Goal: Task Accomplishment & Management: Complete application form

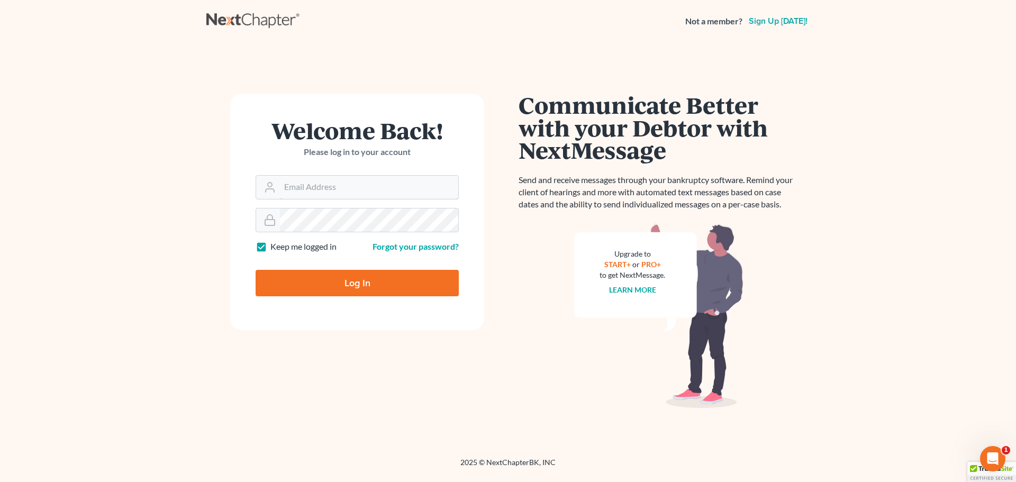
type input "[EMAIL_ADDRESS][DOMAIN_NAME]"
click at [355, 278] on input "Log In" at bounding box center [357, 283] width 203 height 26
type input "Thinking..."
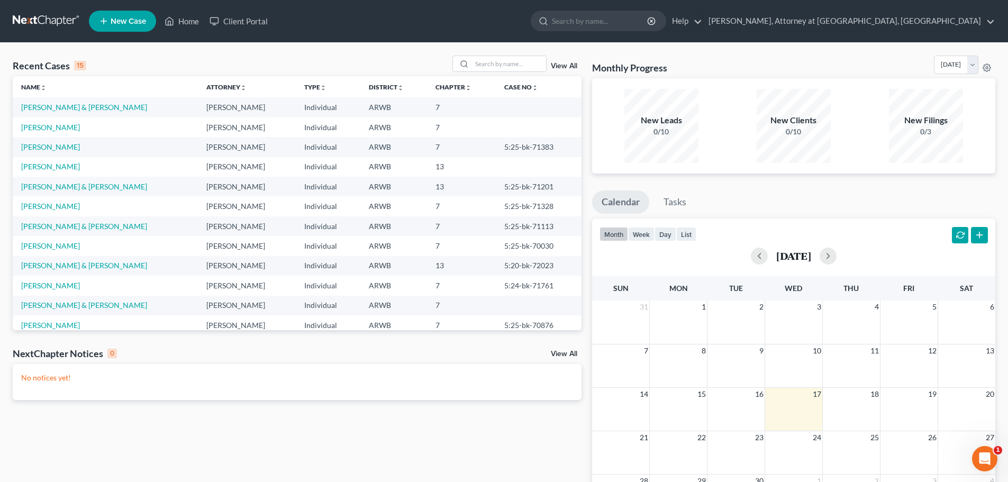
click at [48, 101] on td "[PERSON_NAME] & [PERSON_NAME]" at bounding box center [105, 107] width 185 height 20
click at [41, 107] on link "[PERSON_NAME] & [PERSON_NAME]" at bounding box center [84, 107] width 126 height 9
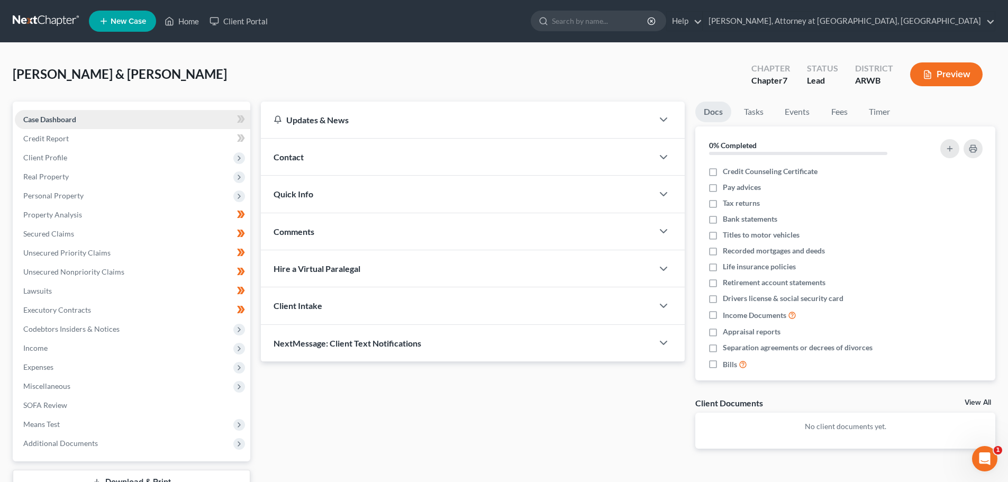
click at [34, 124] on link "Case Dashboard" at bounding box center [132, 119] width 235 height 19
click at [40, 123] on span "Case Dashboard" at bounding box center [49, 119] width 53 height 9
click at [42, 139] on span "Credit Report" at bounding box center [46, 138] width 46 height 9
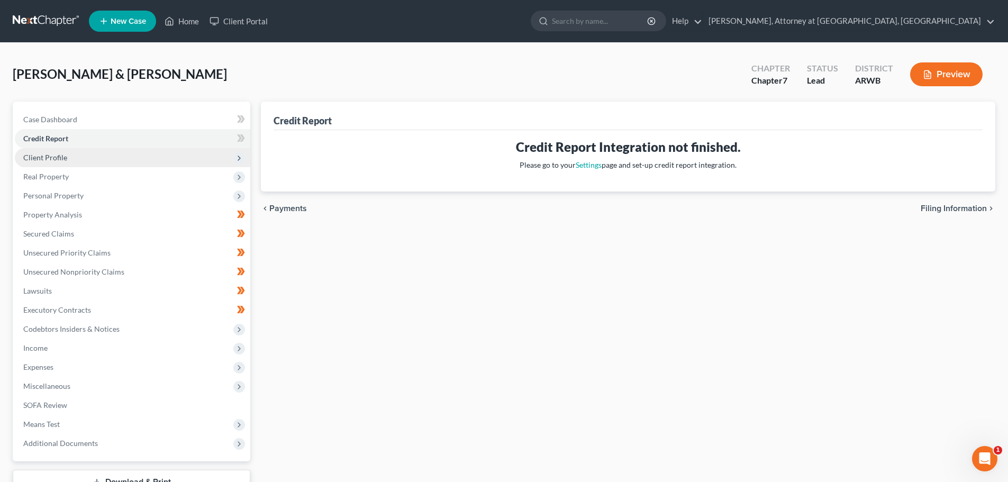
click at [47, 155] on span "Client Profile" at bounding box center [45, 157] width 44 height 9
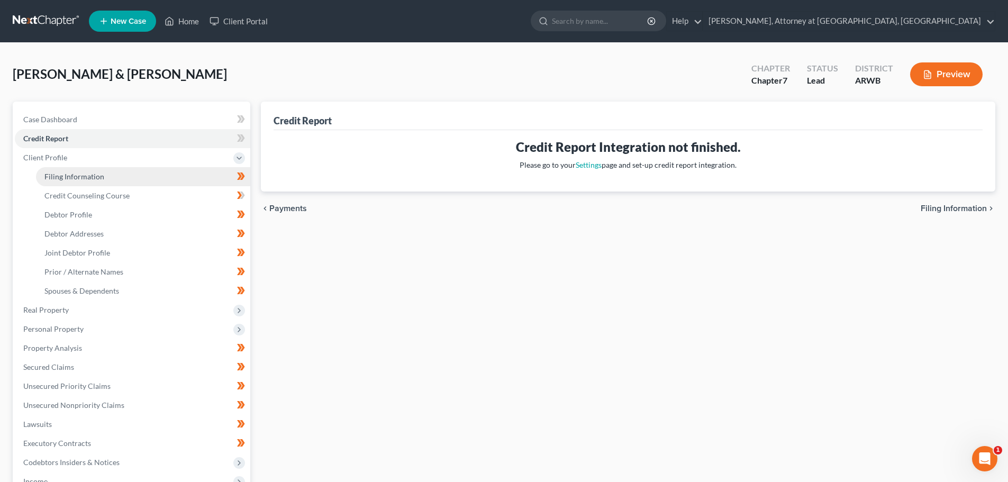
click at [60, 173] on span "Filing Information" at bounding box center [74, 176] width 60 height 9
select select "1"
select select "0"
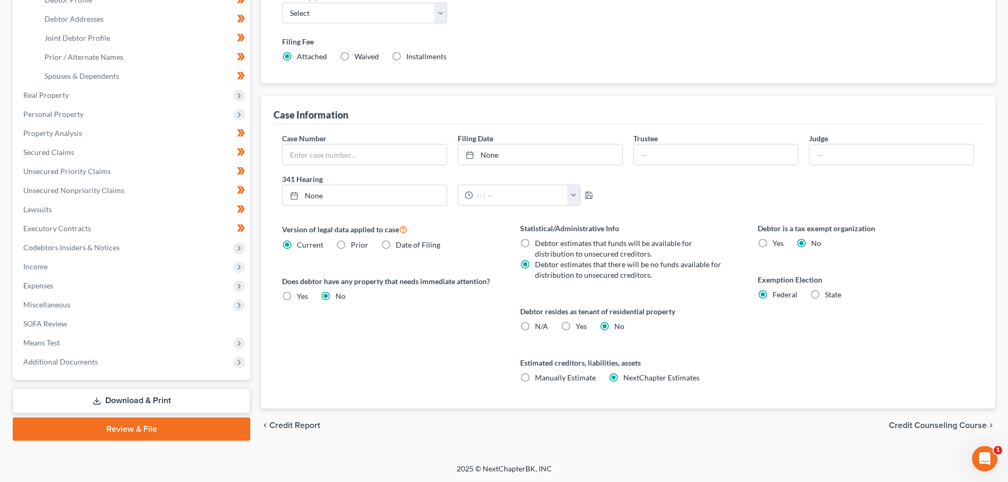
scroll to position [215, 0]
click at [41, 341] on span "Means Test" at bounding box center [41, 342] width 37 height 9
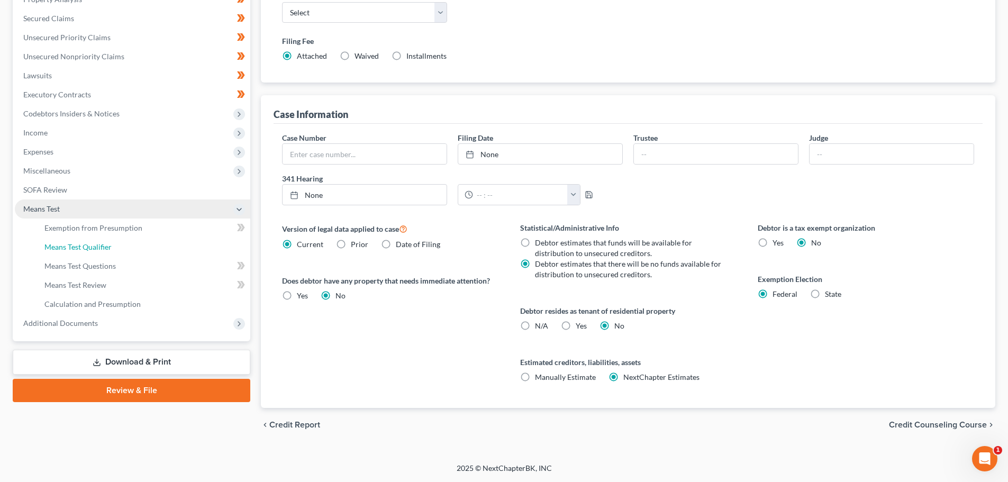
click at [72, 243] on span "Means Test Qualifier" at bounding box center [77, 246] width 67 height 9
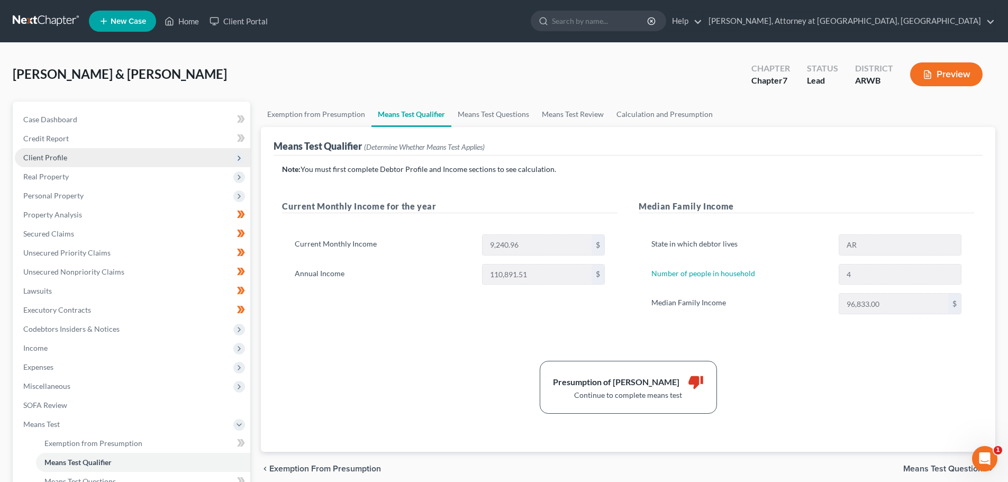
click at [52, 156] on span "Client Profile" at bounding box center [45, 157] width 44 height 9
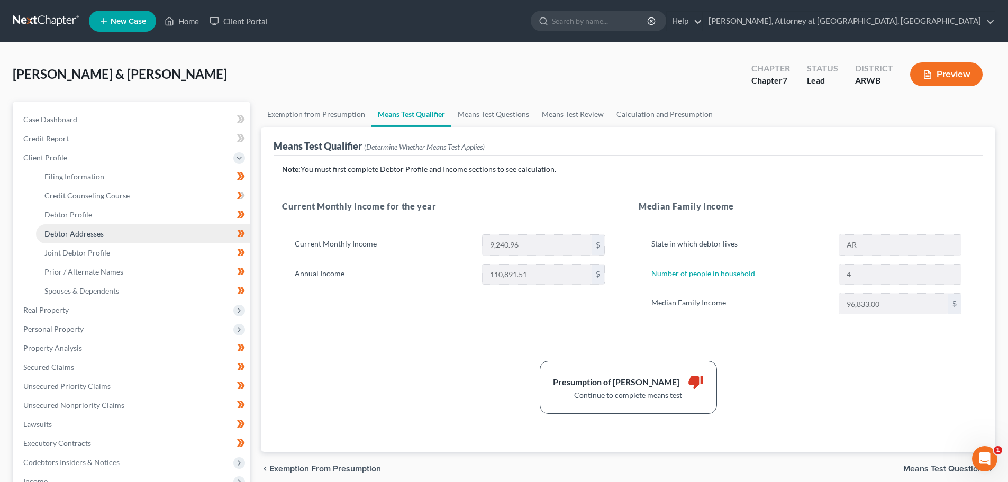
click at [68, 232] on span "Debtor Addresses" at bounding box center [73, 233] width 59 height 9
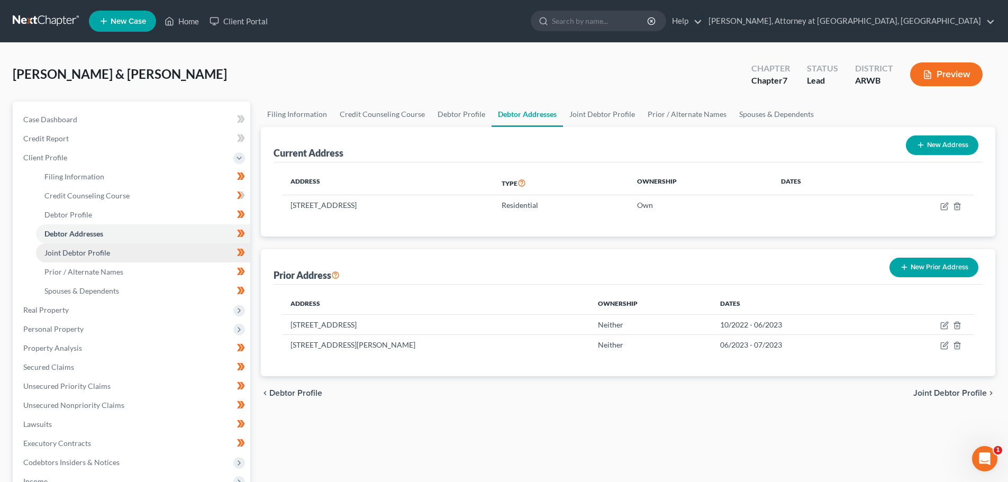
click at [67, 248] on span "Joint Debtor Profile" at bounding box center [77, 252] width 66 height 9
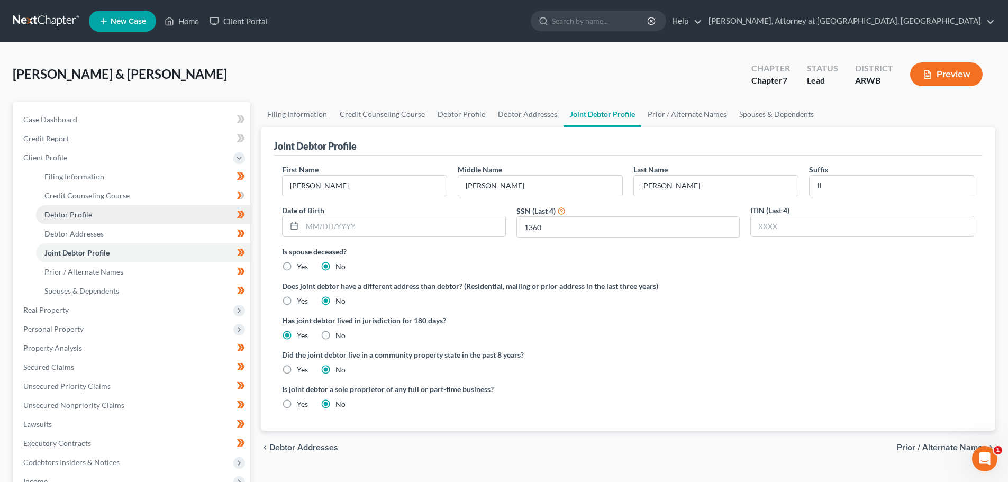
click at [70, 208] on link "Debtor Profile" at bounding box center [143, 214] width 214 height 19
select select "1"
select select "3"
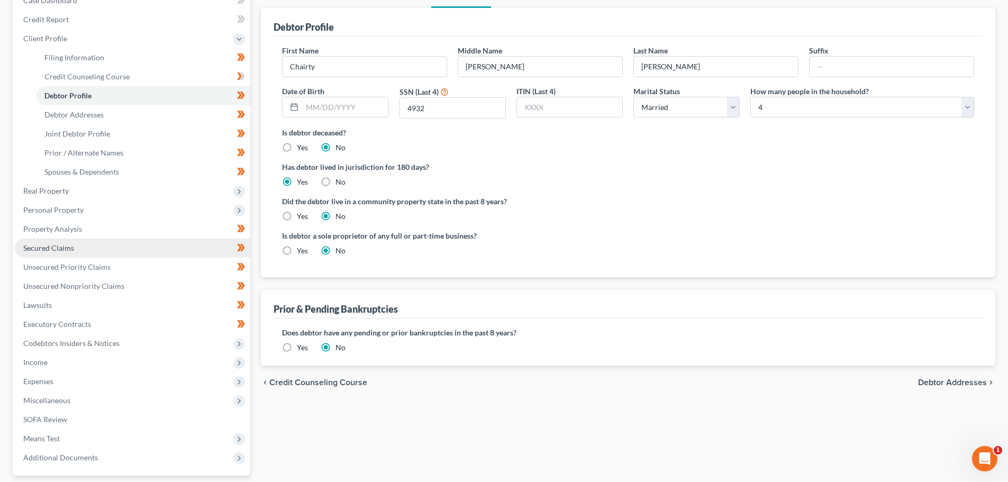
scroll to position [53, 0]
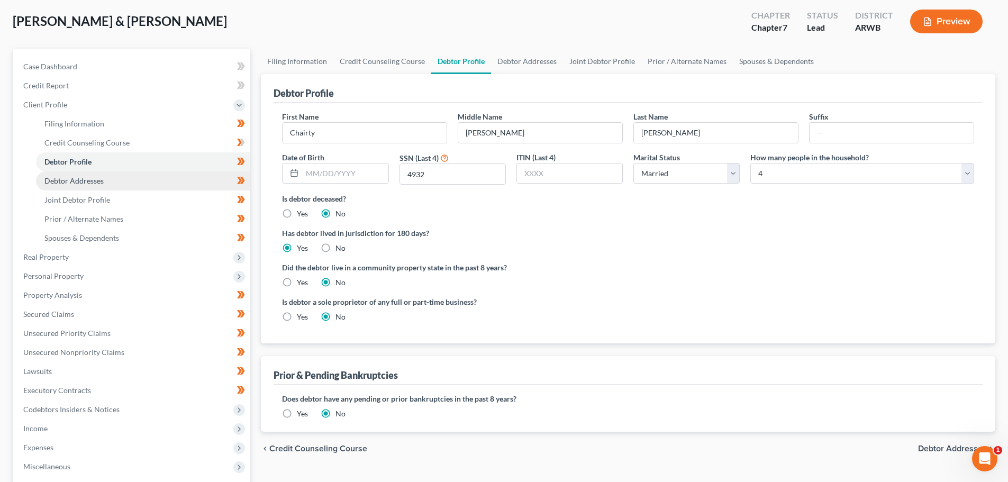
click at [72, 176] on span "Debtor Addresses" at bounding box center [73, 180] width 59 height 9
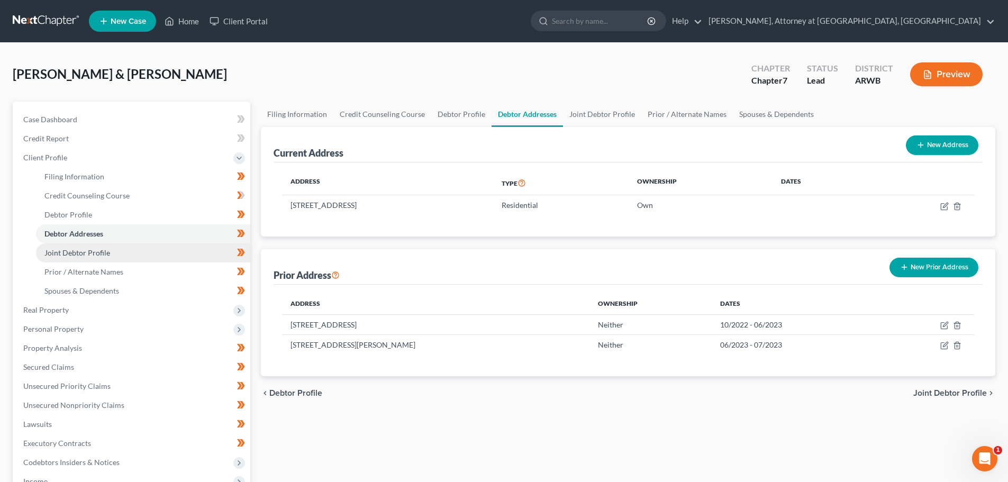
click at [73, 253] on span "Joint Debtor Profile" at bounding box center [77, 252] width 66 height 9
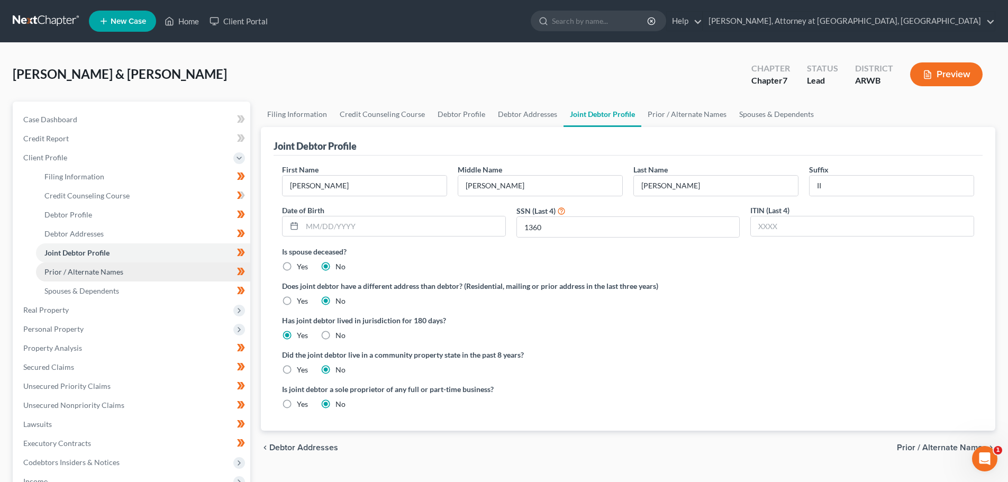
click at [87, 270] on span "Prior / Alternate Names" at bounding box center [83, 271] width 79 height 9
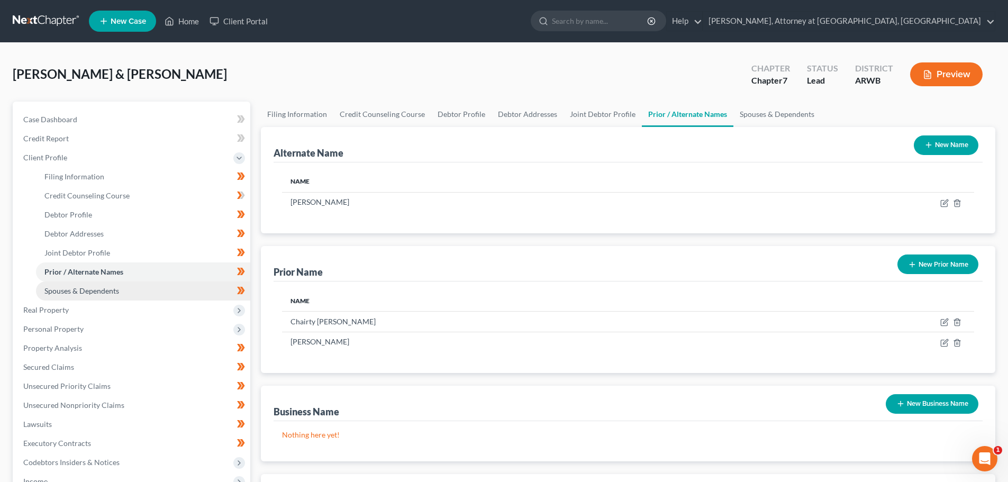
click at [81, 288] on span "Spouses & Dependents" at bounding box center [81, 290] width 75 height 9
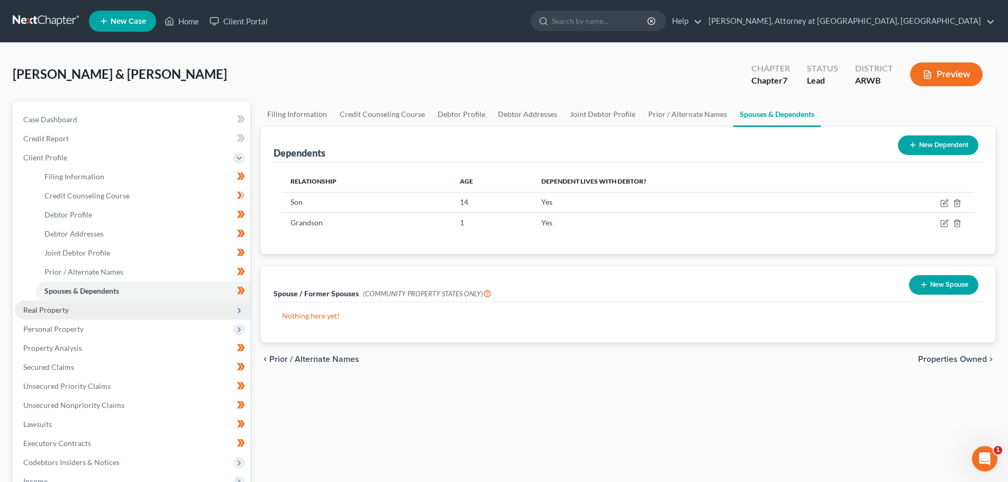
click at [46, 311] on span "Real Property" at bounding box center [46, 309] width 46 height 9
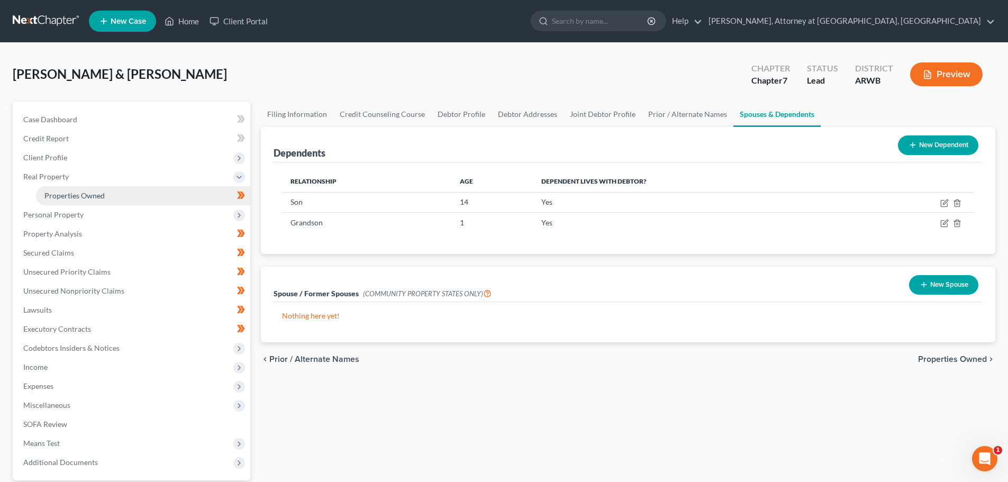
click at [70, 199] on span "Properties Owned" at bounding box center [74, 195] width 60 height 9
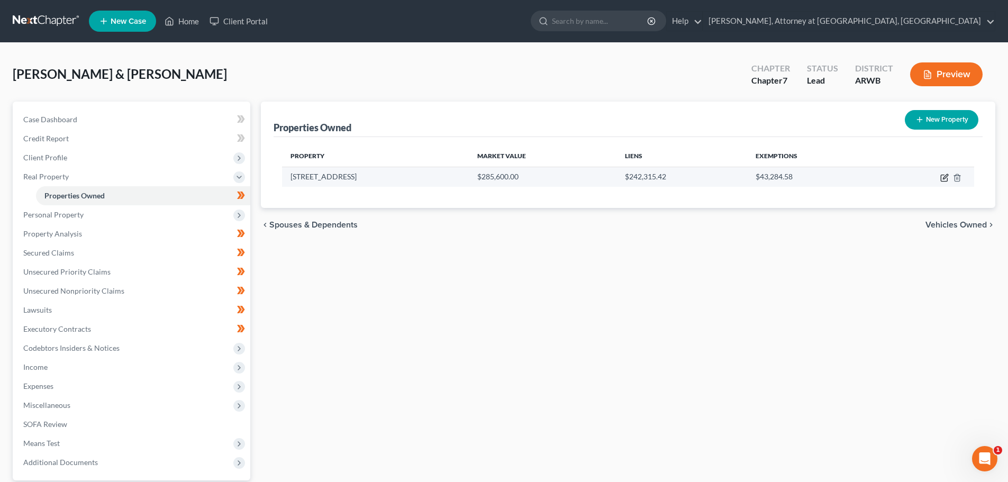
click at [942, 176] on icon "button" at bounding box center [944, 178] width 8 height 8
select select "2"
select select "0"
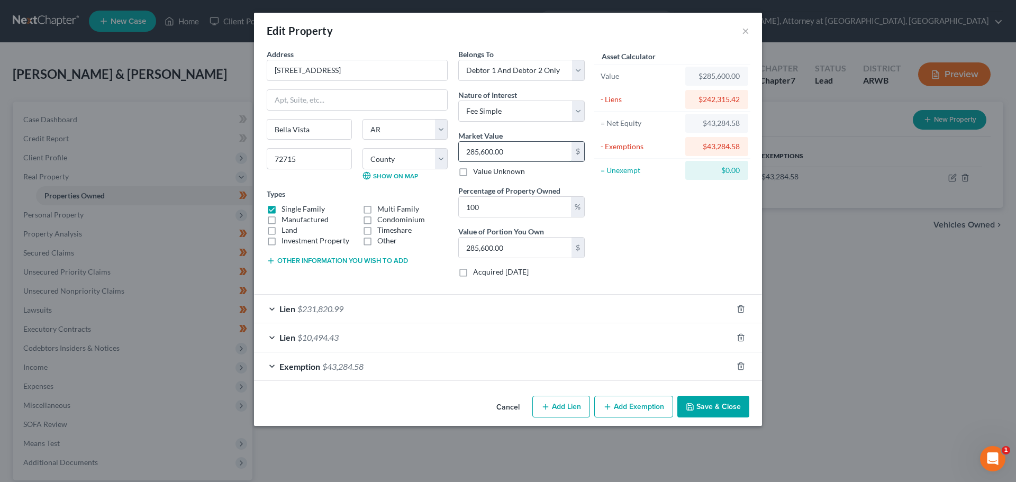
click at [516, 151] on input "285,600.00" at bounding box center [515, 152] width 113 height 20
type input "2"
type input "2.00"
type input "28"
type input "28.00"
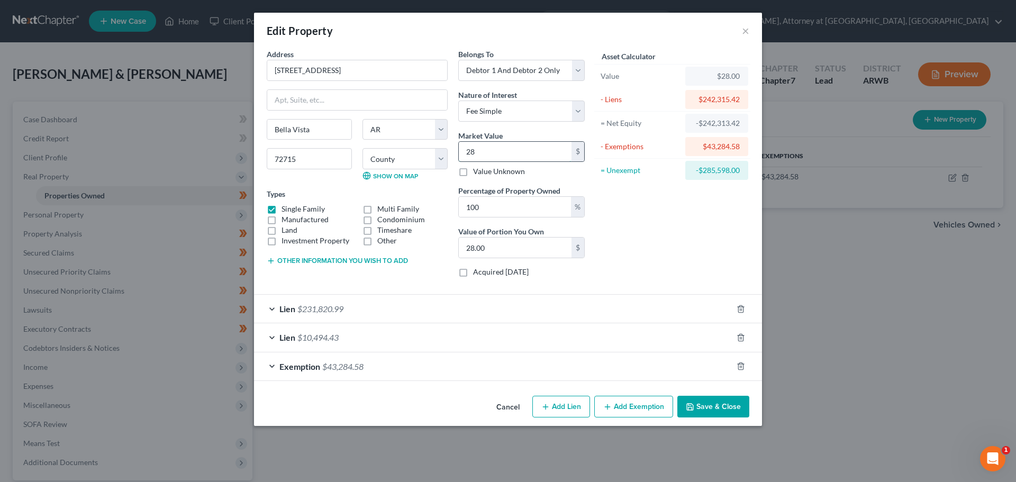
type input "280"
type input "280.00"
type input "2800"
type input "2,800.00"
type input "2,8000"
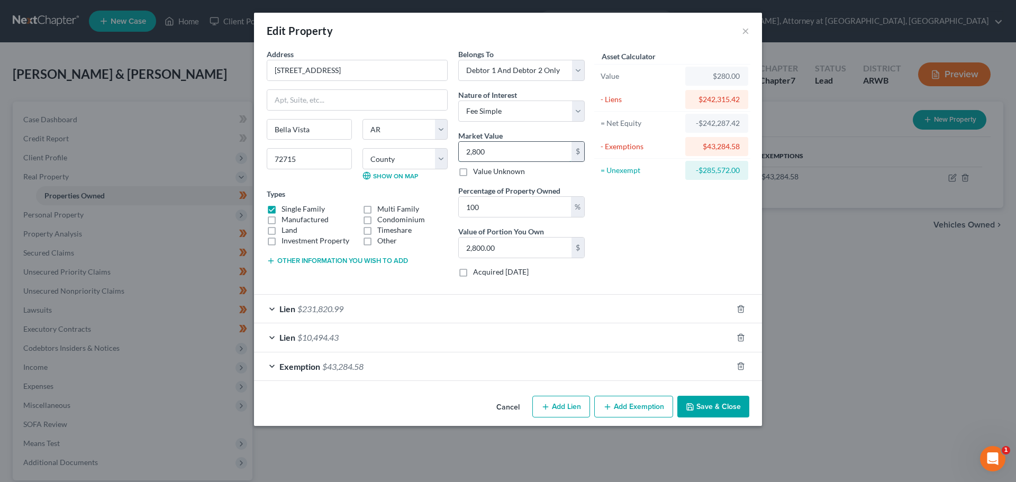
type input "28,000.00"
type input "28,0000"
type input "280,000.00"
click at [268, 362] on div "Exemption $43,284.58" at bounding box center [493, 366] width 478 height 28
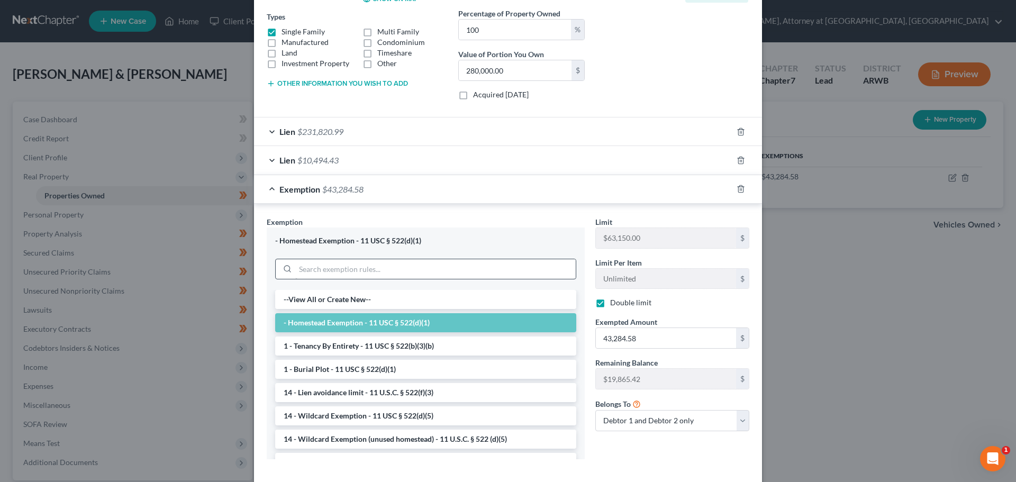
scroll to position [230, 0]
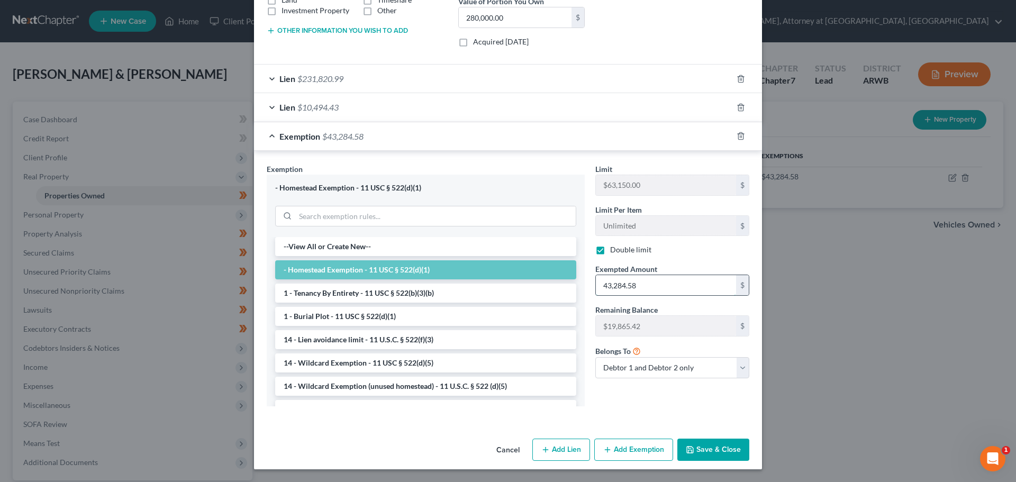
click at [662, 288] on input "43,284.58" at bounding box center [666, 285] width 140 height 20
type input "37,684.58"
click at [674, 391] on div "Limit $63,150.00 $ Limit Per Item Unlimited $ Double limit Exempted Amount * 37…" at bounding box center [672, 289] width 165 height 251
click at [712, 446] on button "Save & Close" at bounding box center [713, 450] width 72 height 22
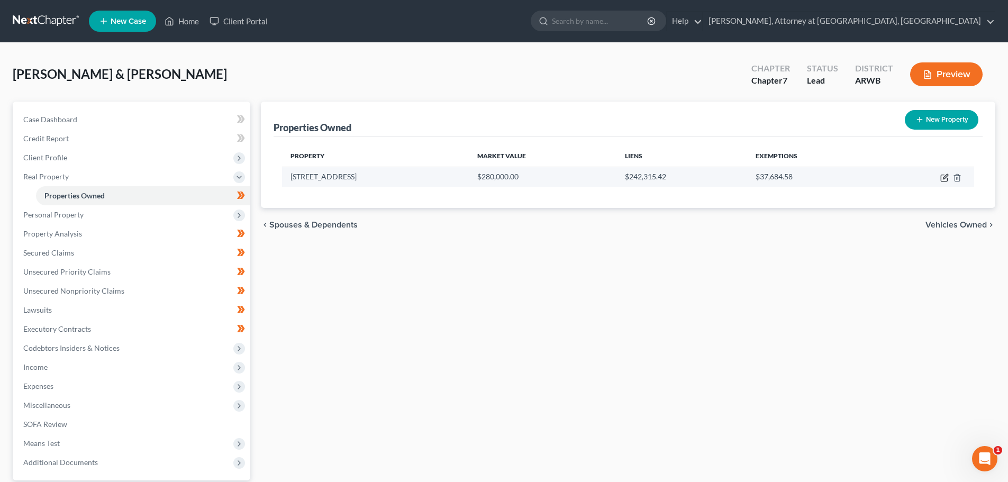
click at [945, 177] on icon "button" at bounding box center [944, 178] width 8 height 8
select select "2"
select select "3"
select select "2"
select select "0"
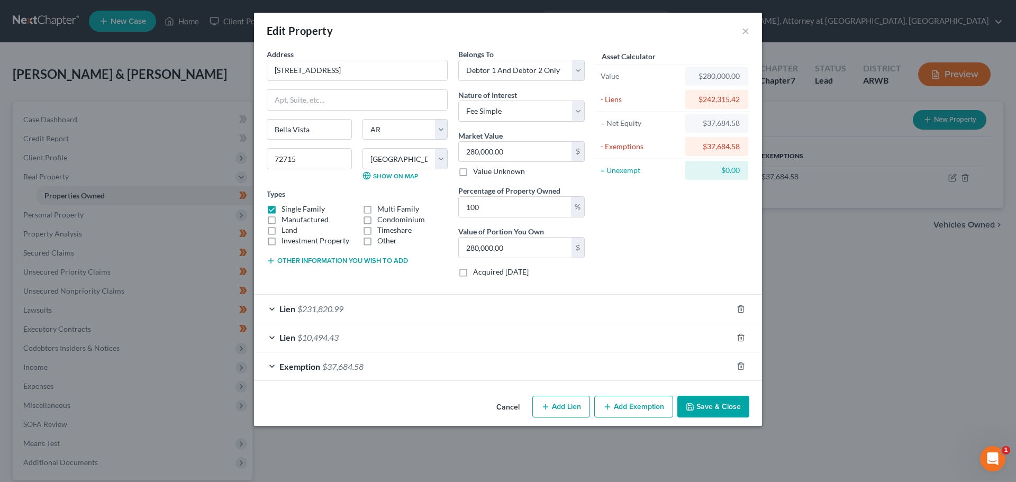
click at [274, 362] on div "Exemption $37,684.58" at bounding box center [493, 366] width 478 height 28
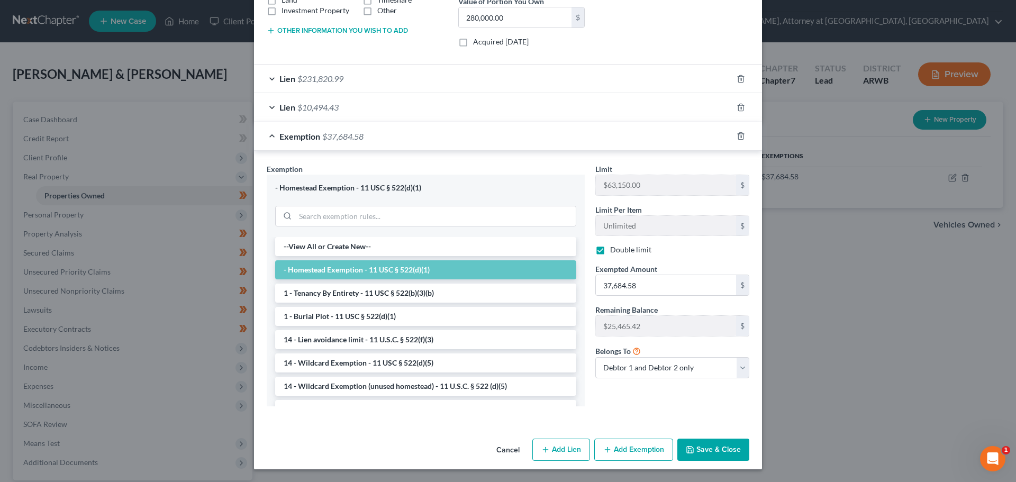
click at [719, 448] on button "Save & Close" at bounding box center [713, 450] width 72 height 22
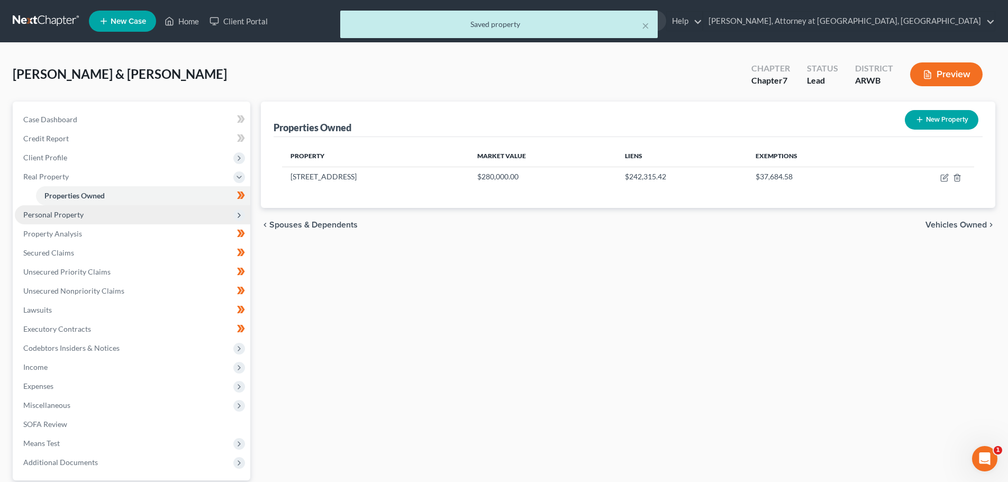
click at [41, 213] on span "Personal Property" at bounding box center [53, 214] width 60 height 9
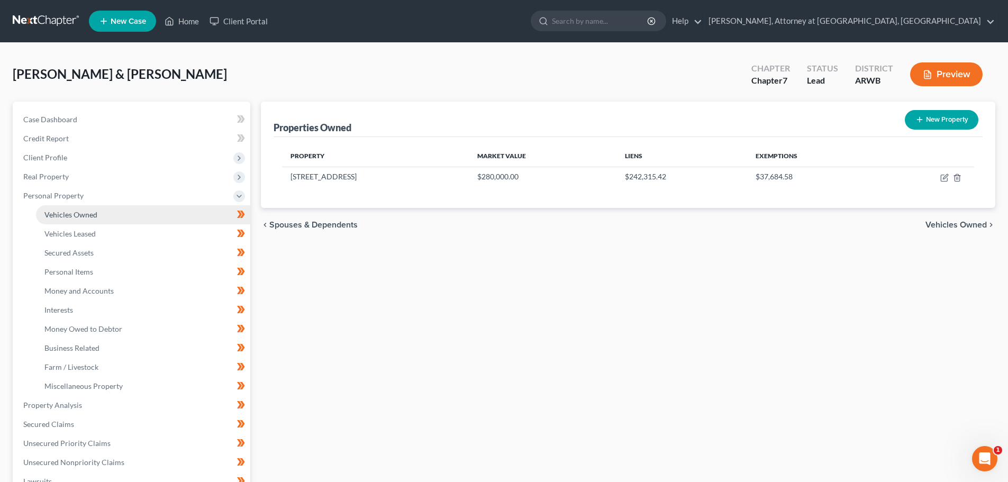
click at [69, 210] on span "Vehicles Owned" at bounding box center [70, 214] width 53 height 9
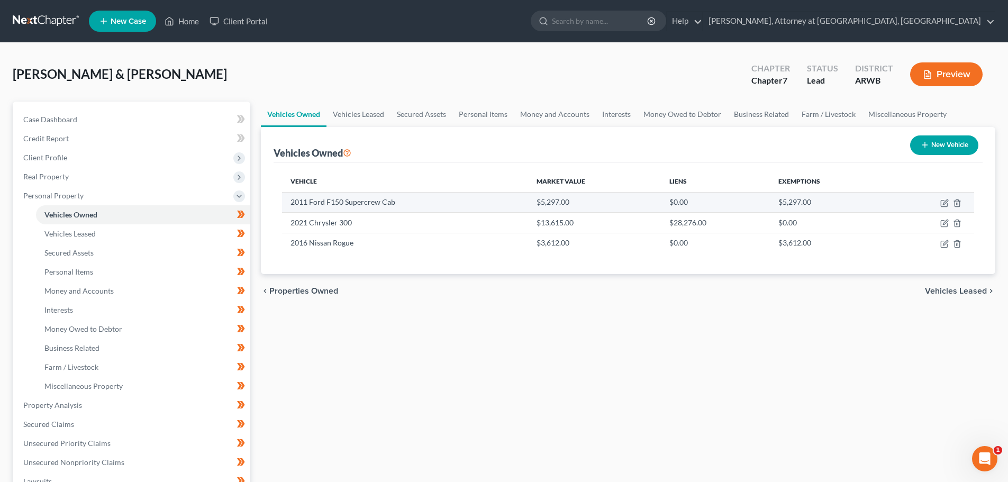
click at [946, 198] on td at bounding box center [931, 202] width 86 height 20
click at [945, 201] on icon "button" at bounding box center [944, 203] width 8 height 8
select select "1"
select select "15"
select select "3"
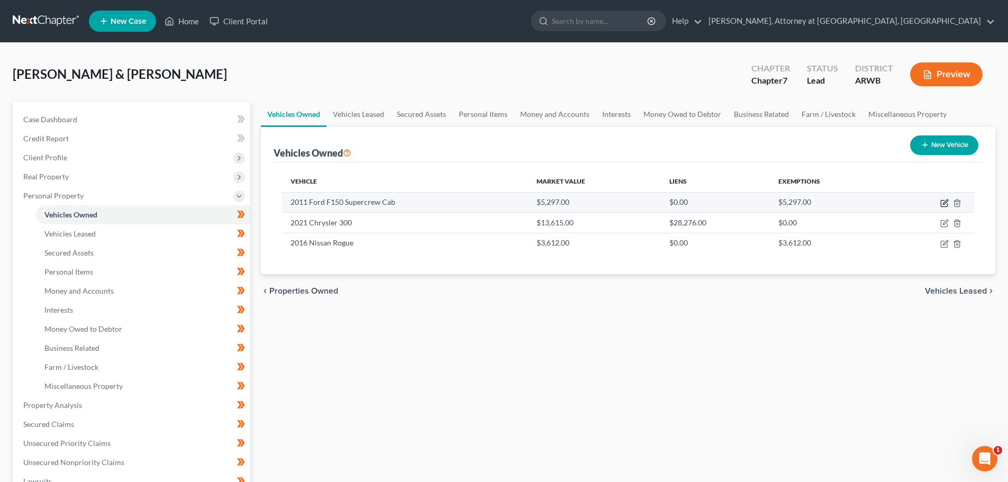
select select "1"
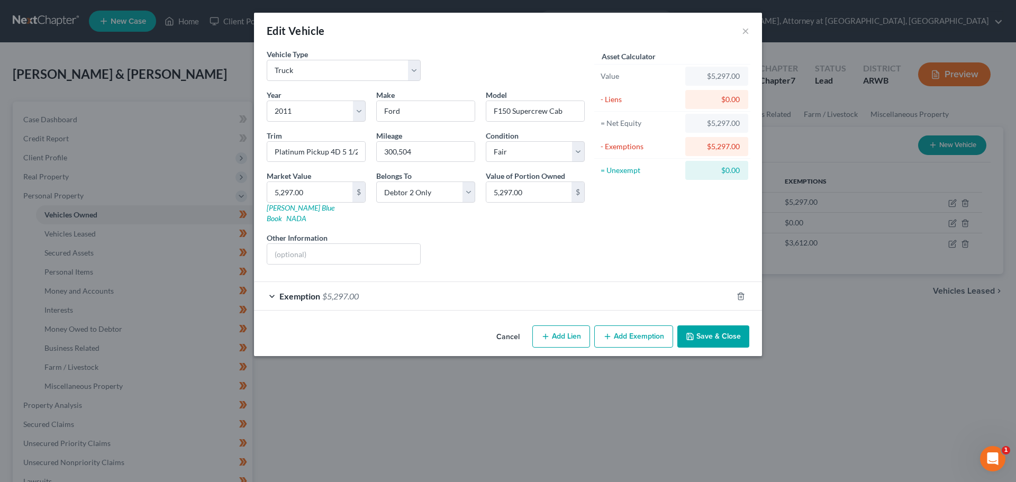
click at [272, 286] on div "Exemption $5,297.00" at bounding box center [493, 296] width 478 height 28
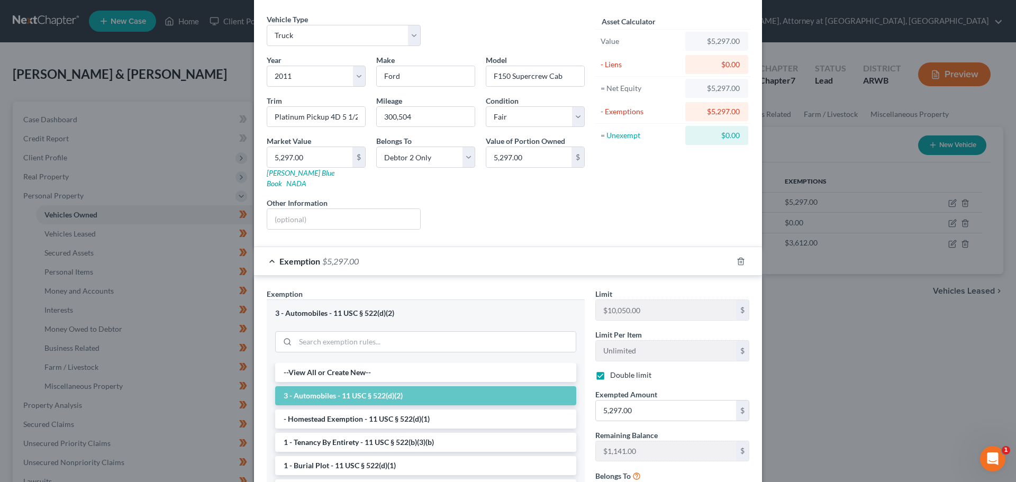
scroll to position [150, 0]
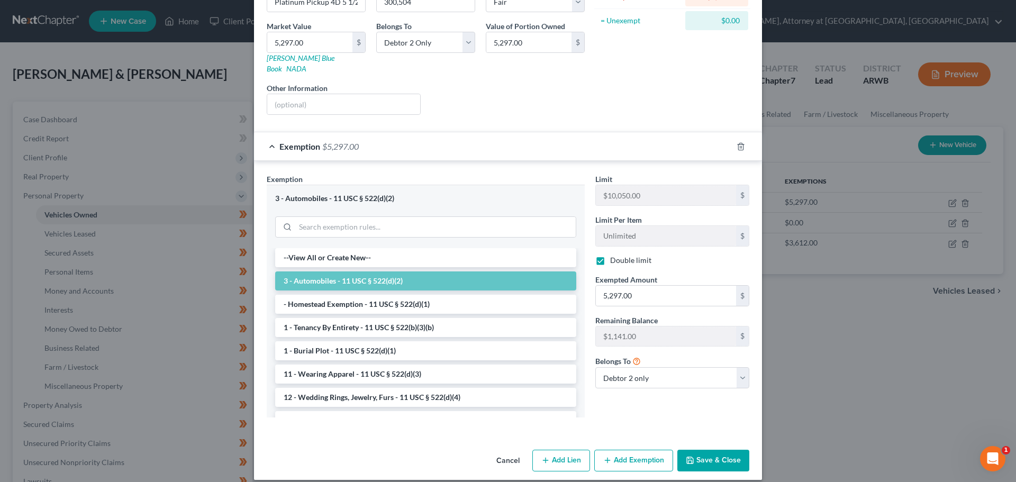
click at [708, 450] on button "Save & Close" at bounding box center [713, 461] width 72 height 22
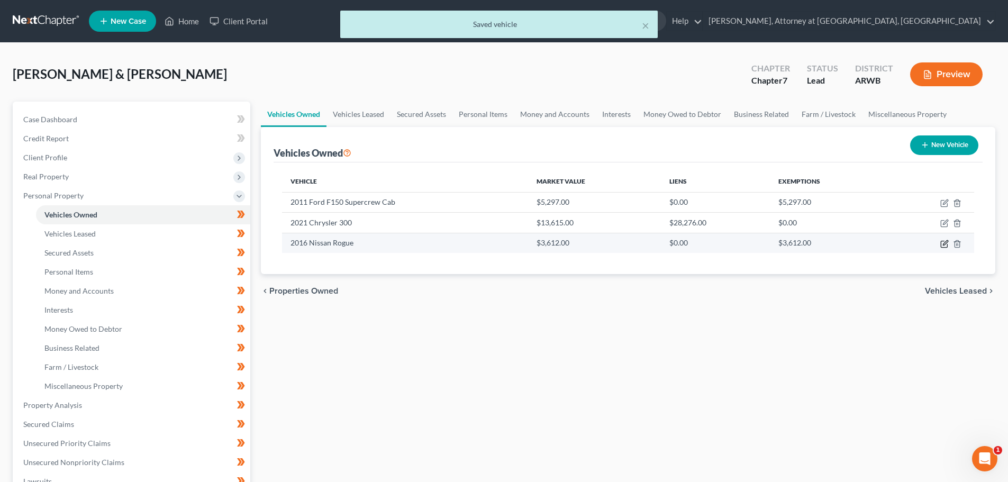
click at [944, 243] on icon "button" at bounding box center [944, 244] width 8 height 8
select select "0"
select select "10"
select select "3"
select select "0"
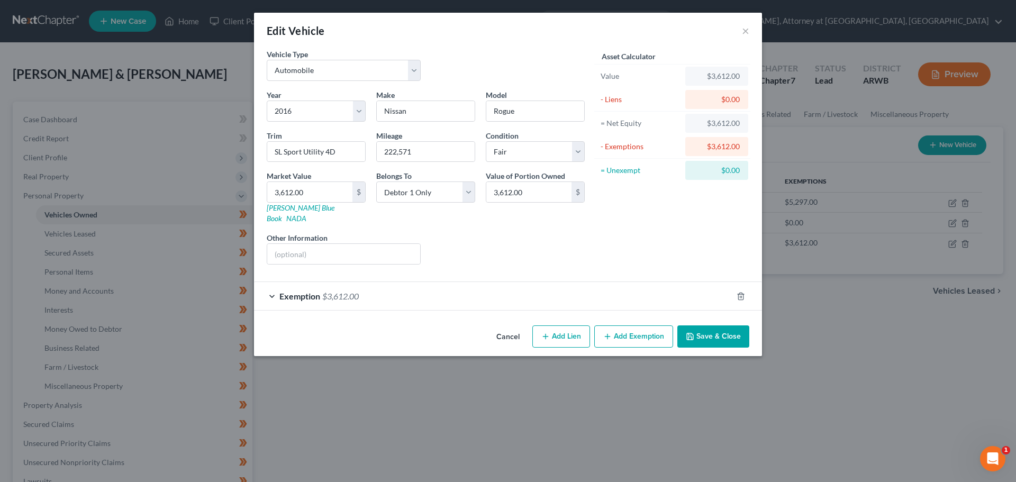
click at [273, 284] on div "Exemption $3,612.00" at bounding box center [493, 296] width 478 height 28
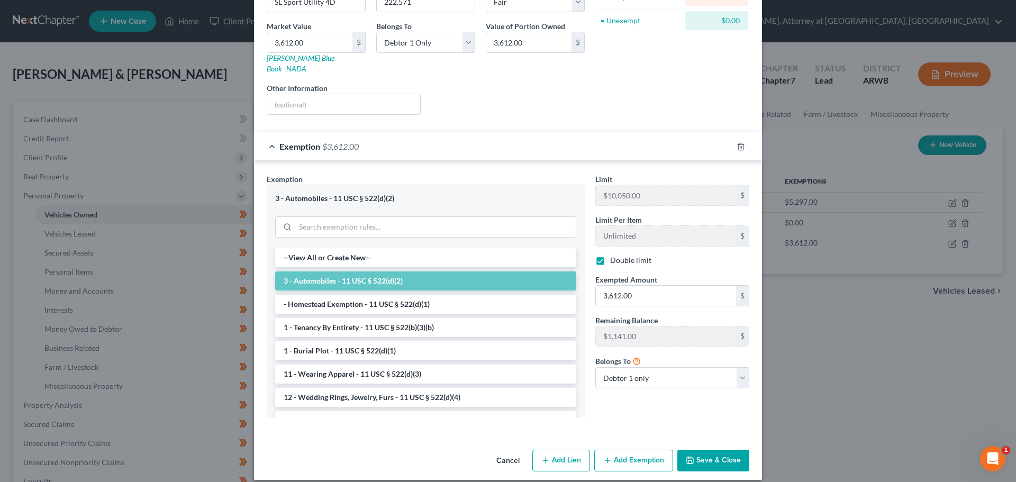
click at [718, 450] on button "Save & Close" at bounding box center [713, 461] width 72 height 22
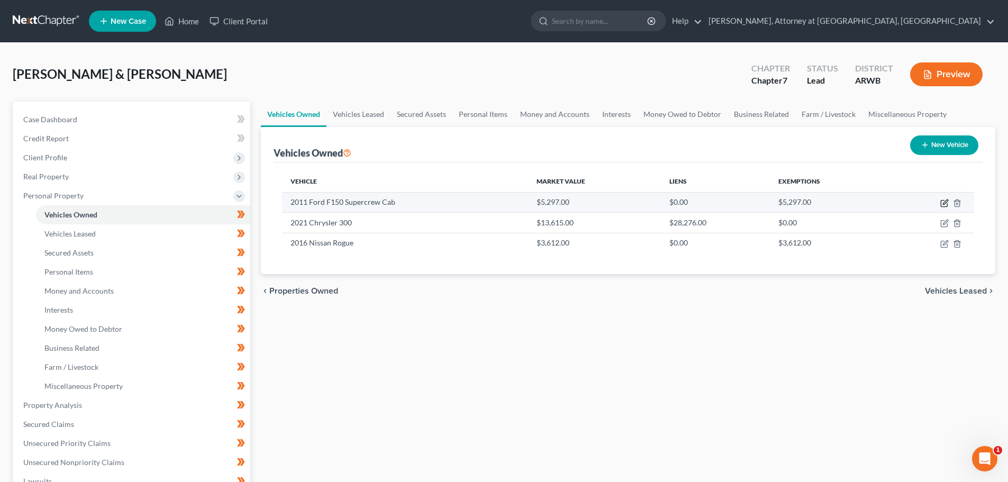
click at [944, 199] on icon "button" at bounding box center [944, 203] width 8 height 8
select select "1"
select select "15"
select select "3"
select select "1"
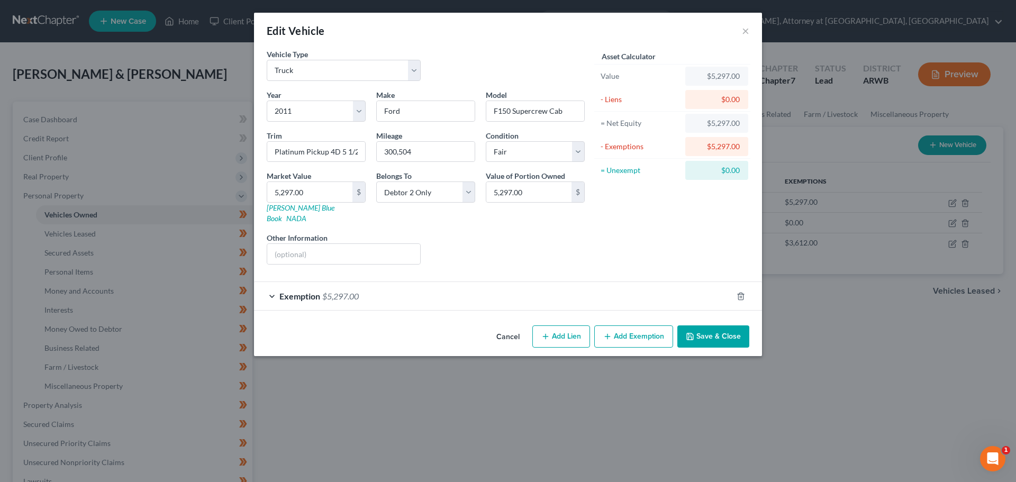
click at [718, 325] on button "Save & Close" at bounding box center [713, 336] width 72 height 22
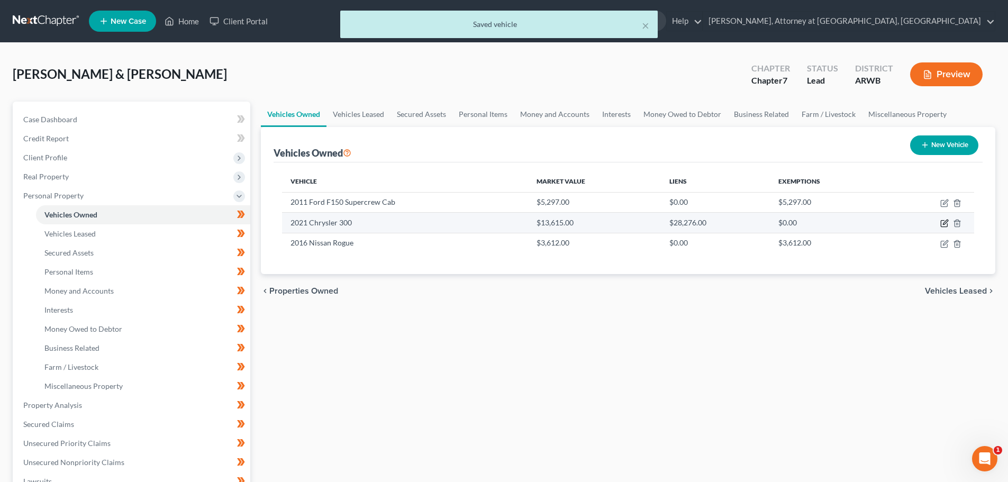
click at [944, 220] on icon "button" at bounding box center [944, 223] width 8 height 8
select select "0"
select select "5"
select select "3"
select select "0"
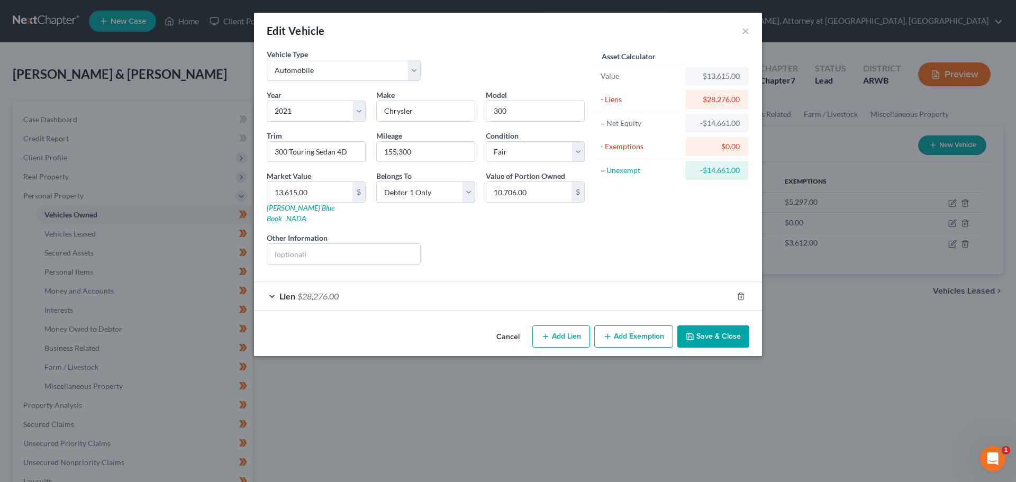
click at [275, 282] on div "Lien $28,276.00" at bounding box center [493, 296] width 478 height 28
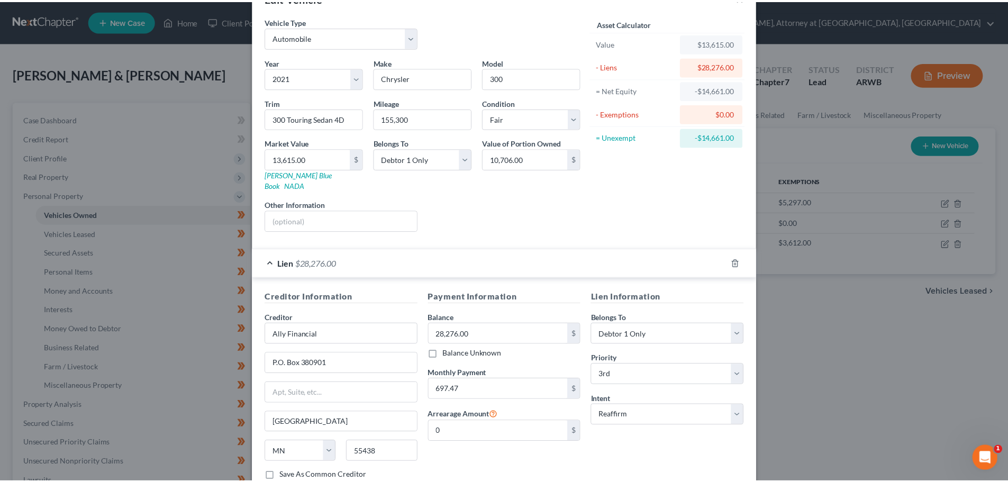
scroll to position [97, 0]
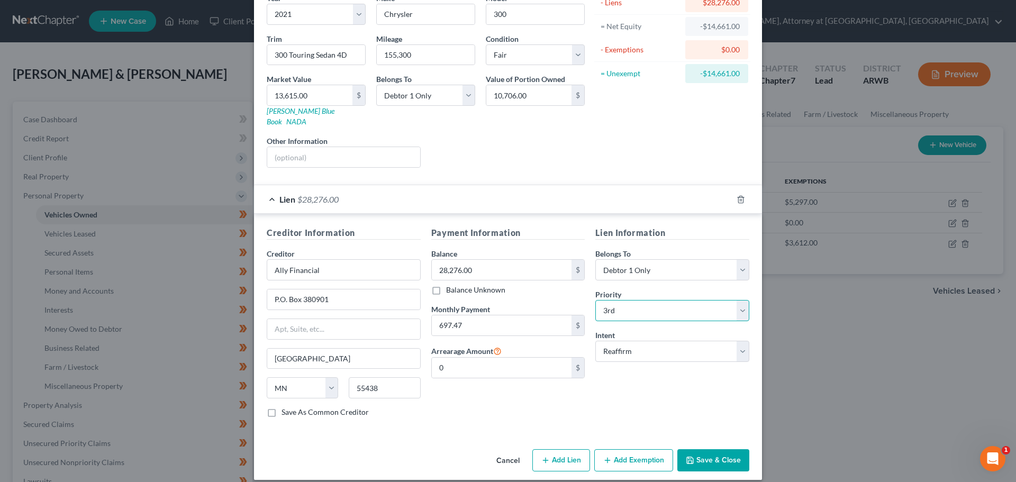
click at [740, 300] on select "Select 1st 2nd 3rd 4th 5th 6th 7th 8th 9th 10th 11th 12th 13th 14th 15th 16th 1…" at bounding box center [672, 310] width 154 height 21
select select "0"
click at [595, 300] on select "Select 1st 2nd 3rd 4th 5th 6th 7th 8th 9th 10th 11th 12th 13th 14th 15th 16th 1…" at bounding box center [672, 310] width 154 height 21
click at [706, 449] on button "Save & Close" at bounding box center [713, 460] width 72 height 22
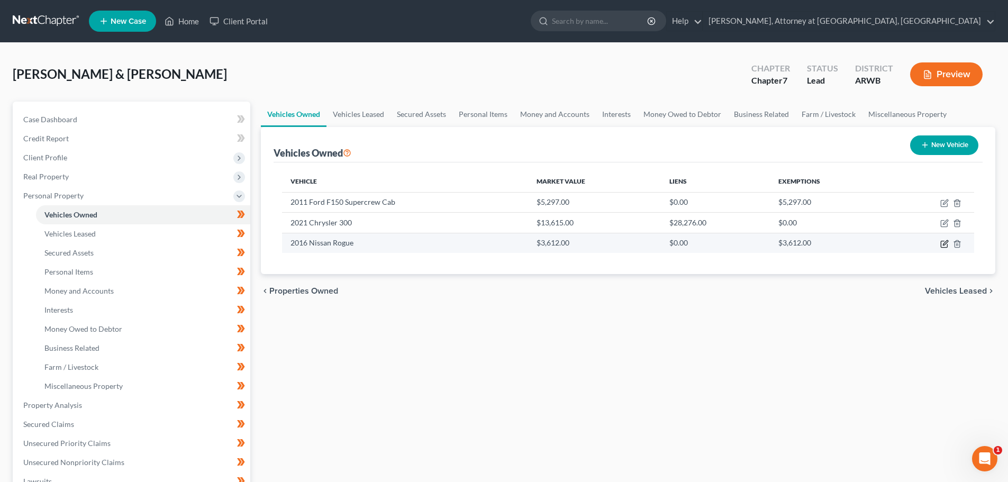
click at [942, 241] on icon "button" at bounding box center [944, 244] width 6 height 6
select select "0"
select select "10"
select select "3"
select select "0"
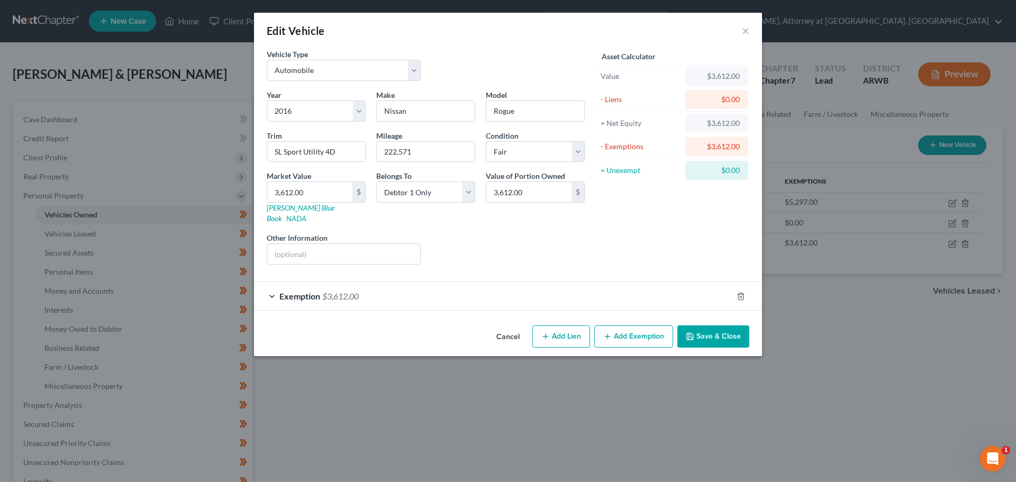
click at [711, 325] on button "Save & Close" at bounding box center [713, 336] width 72 height 22
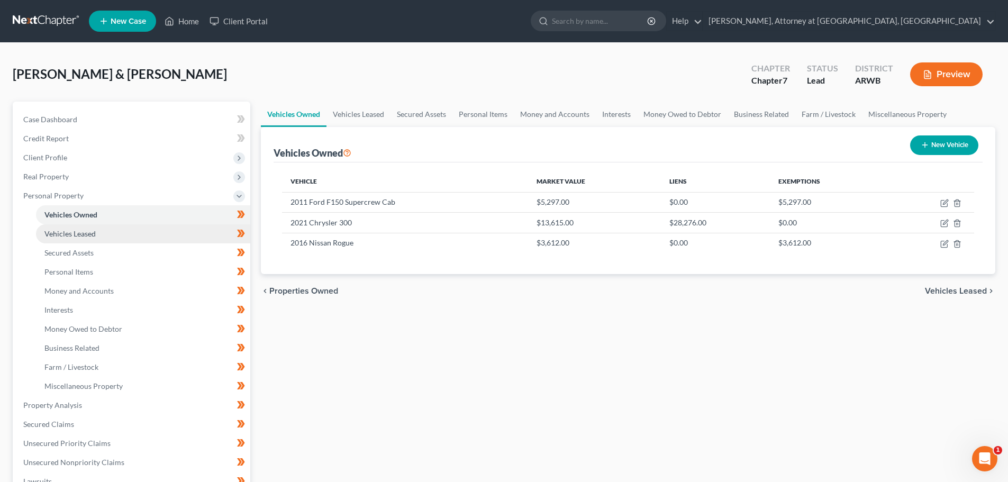
click at [74, 230] on span "Vehicles Leased" at bounding box center [69, 233] width 51 height 9
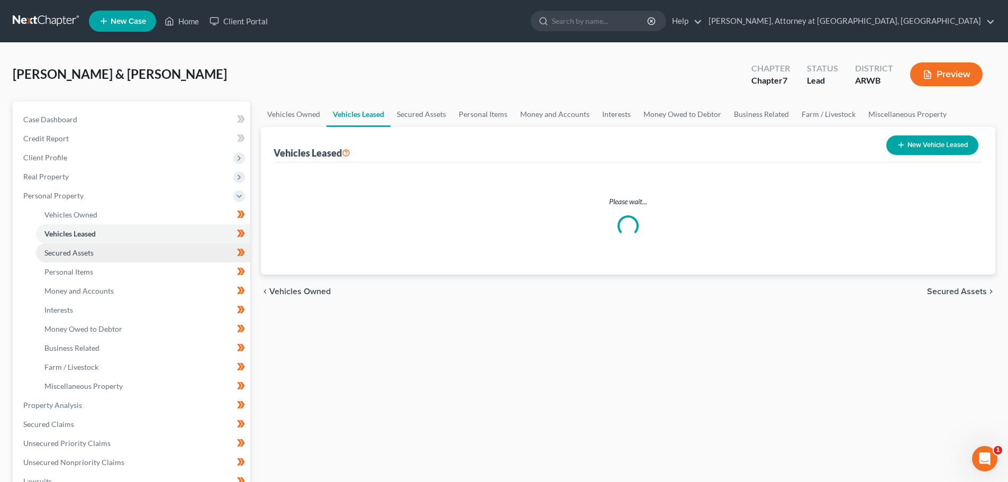
click at [58, 250] on span "Secured Assets" at bounding box center [68, 252] width 49 height 9
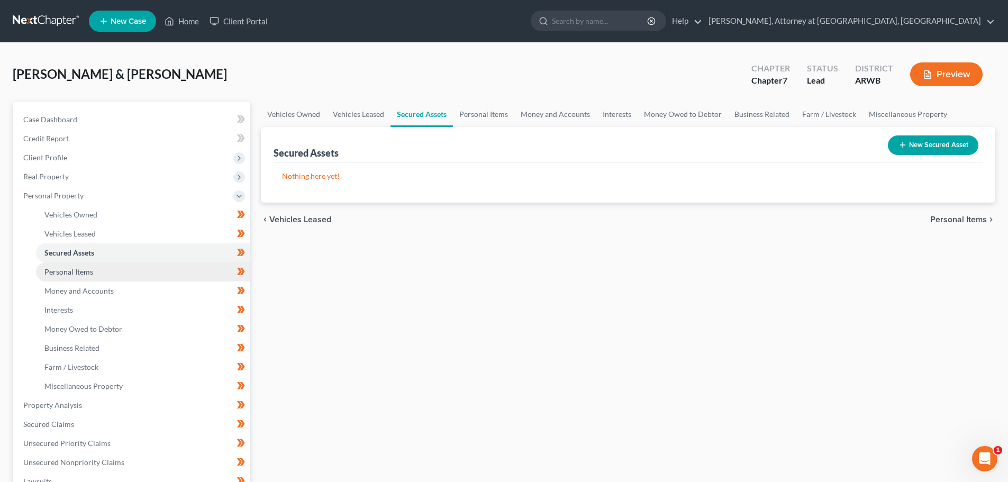
click at [66, 272] on span "Personal Items" at bounding box center [68, 271] width 49 height 9
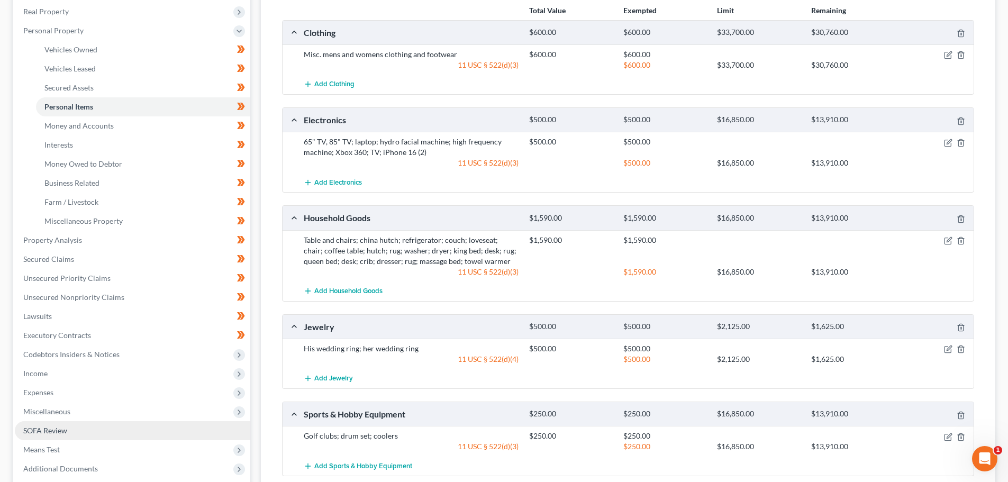
scroll to position [271, 0]
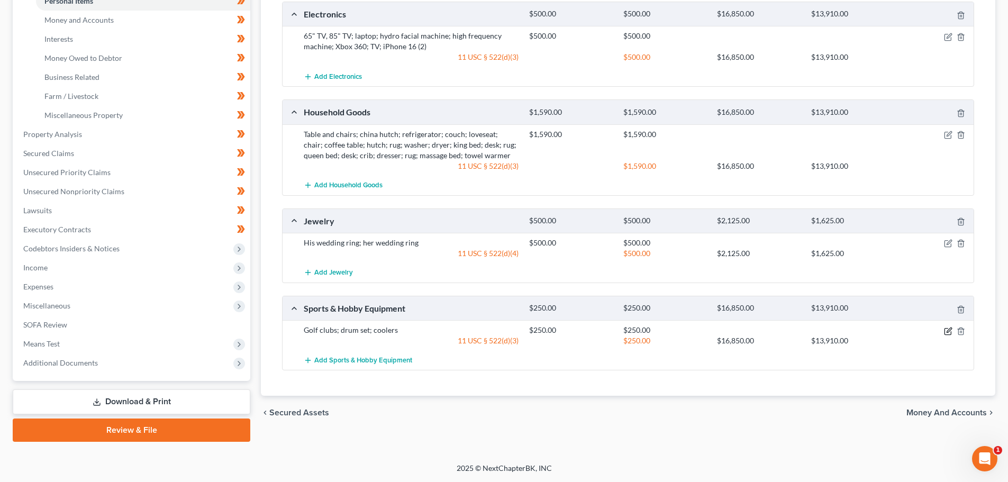
click at [950, 330] on icon "button" at bounding box center [949, 330] width 5 height 5
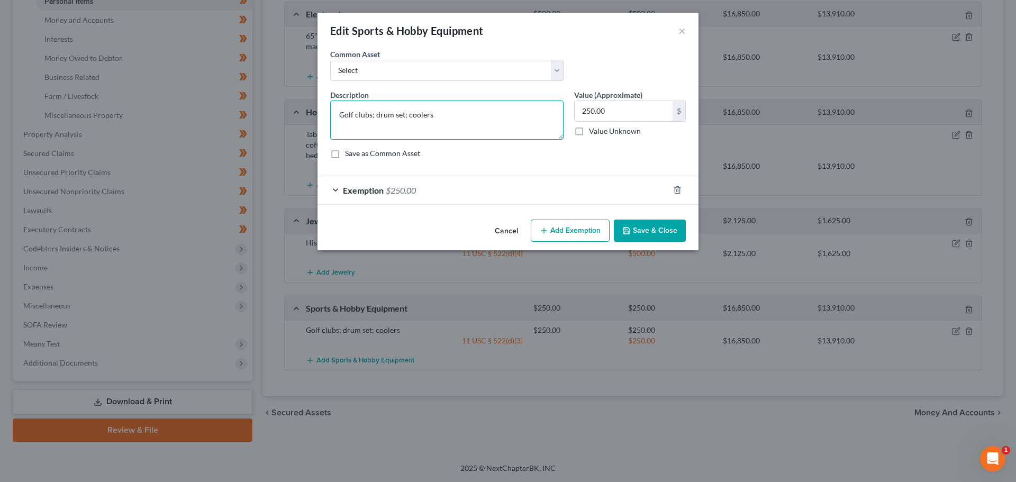
drag, startPoint x: 431, startPoint y: 115, endPoint x: 405, endPoint y: 115, distance: 25.4
click at [405, 115] on textarea "Golf clubs; drum set; coolers" at bounding box center [446, 120] width 233 height 39
type textarea "Golf clubs; drum set;"
click at [645, 225] on button "Save & Close" at bounding box center [650, 231] width 72 height 22
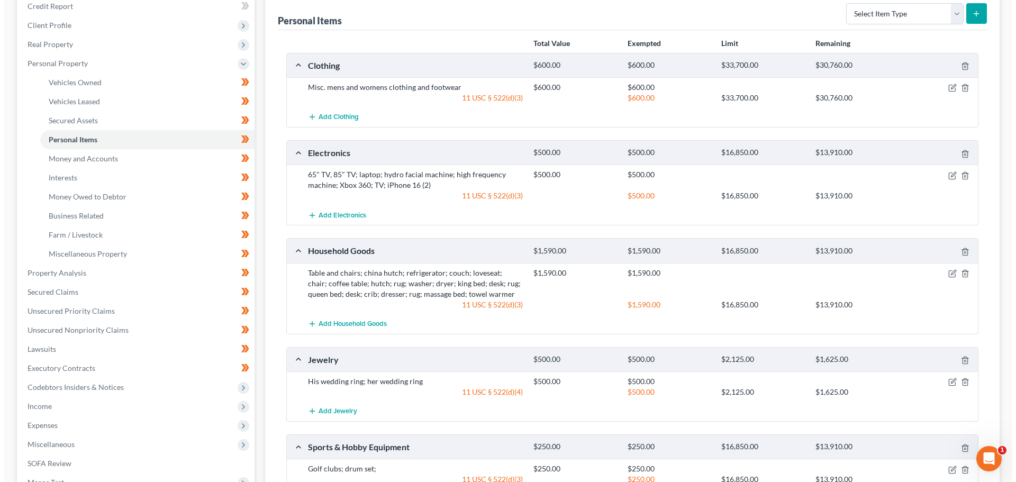
scroll to position [112, 0]
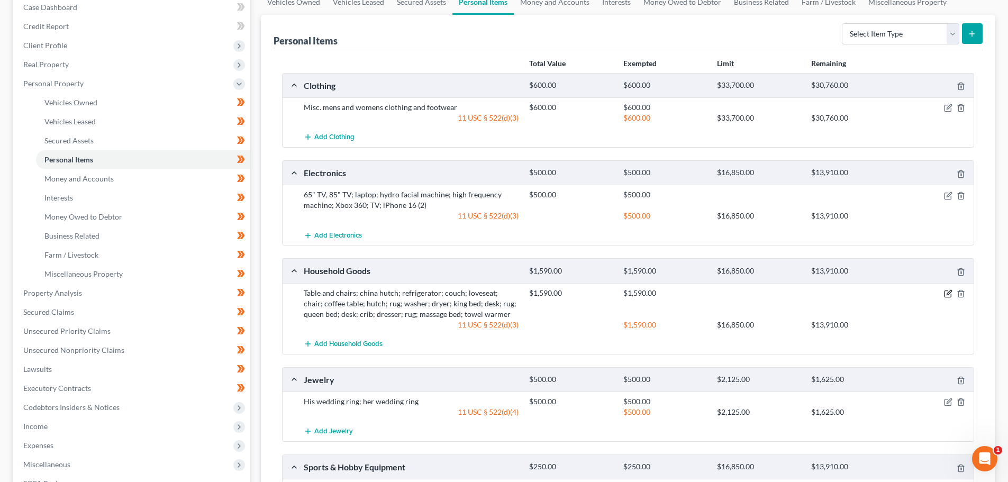
click at [947, 293] on icon "button" at bounding box center [948, 293] width 8 height 8
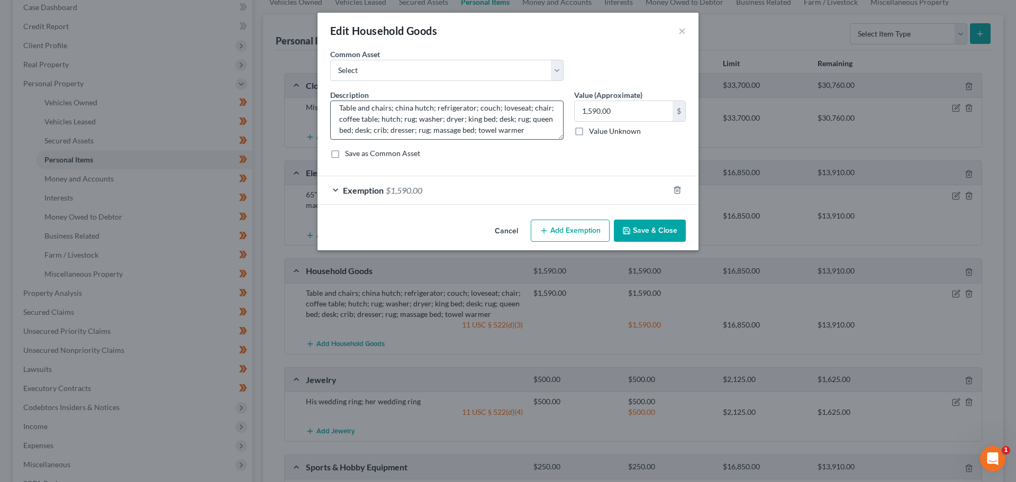
scroll to position [11, 0]
click at [541, 126] on textarea "Table and chairs; china hutch; refrigerator; couch; loveseat; chair; coffee tab…" at bounding box center [446, 120] width 233 height 39
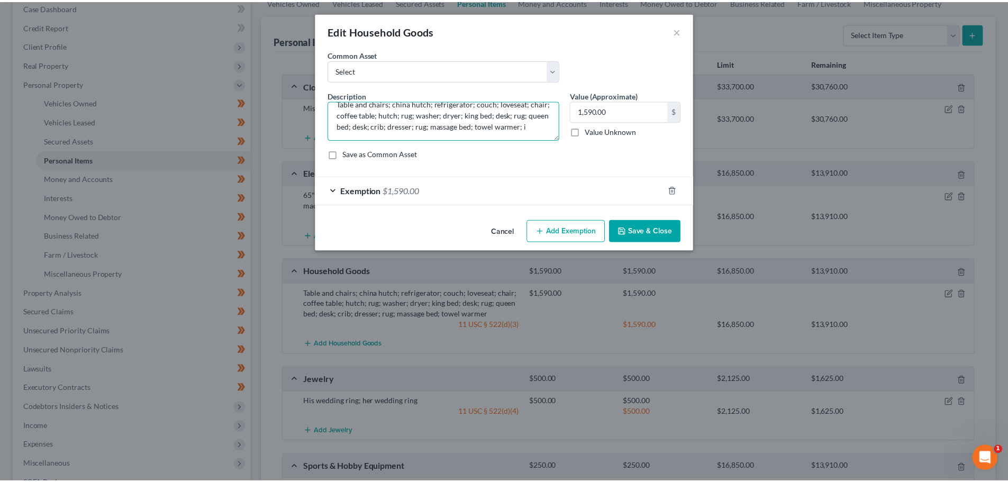
scroll to position [13, 0]
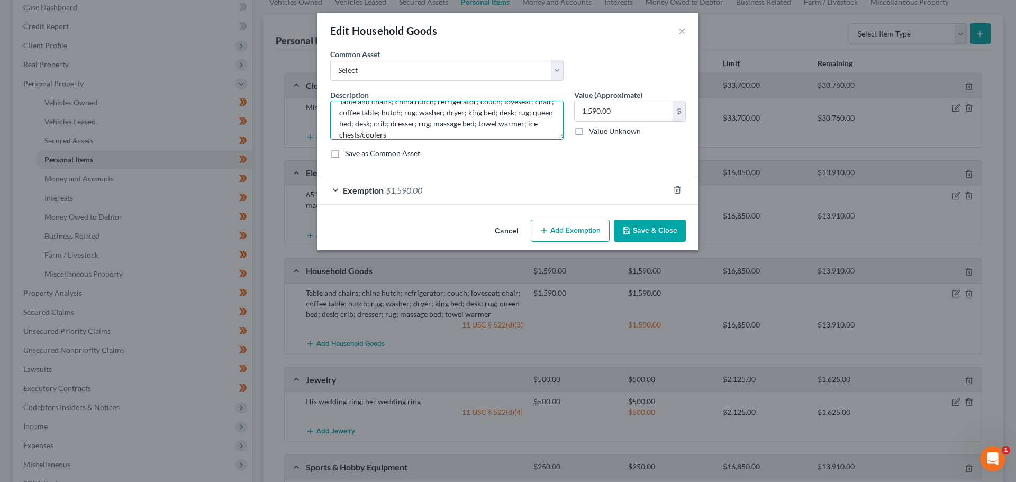
type textarea "Table and chairs; china hutch; refrigerator; couch; loveseat; chair; coffee tab…"
click at [650, 225] on button "Save & Close" at bounding box center [650, 231] width 72 height 22
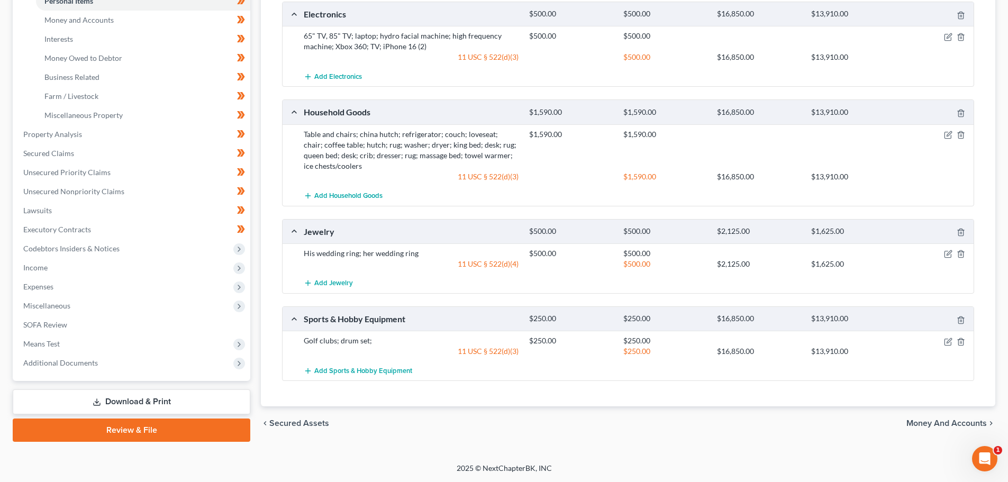
scroll to position [112, 0]
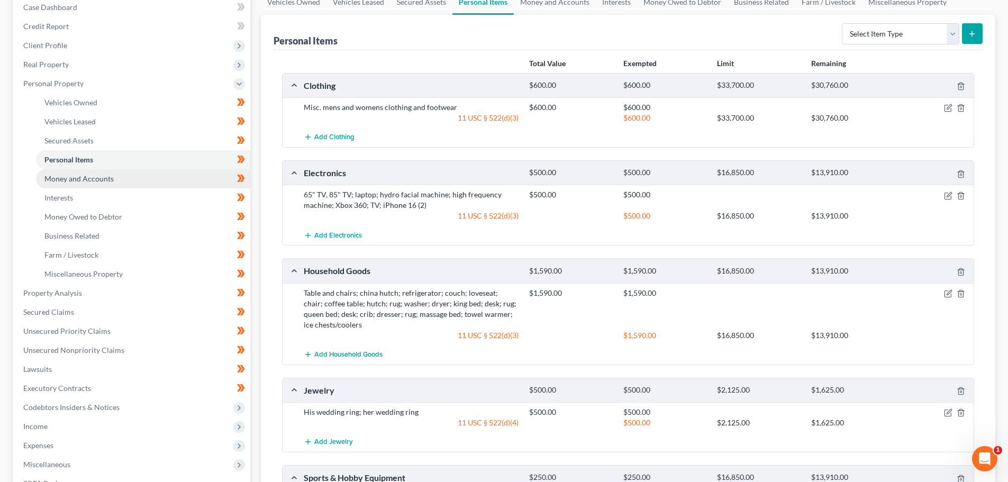
click at [60, 176] on span "Money and Accounts" at bounding box center [78, 178] width 69 height 9
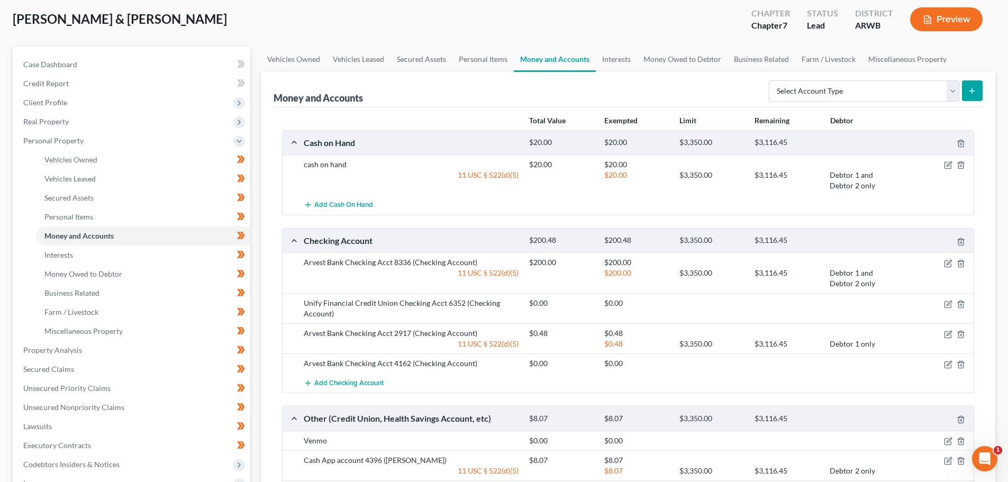
scroll to position [55, 0]
click at [63, 253] on span "Interests" at bounding box center [58, 255] width 29 height 9
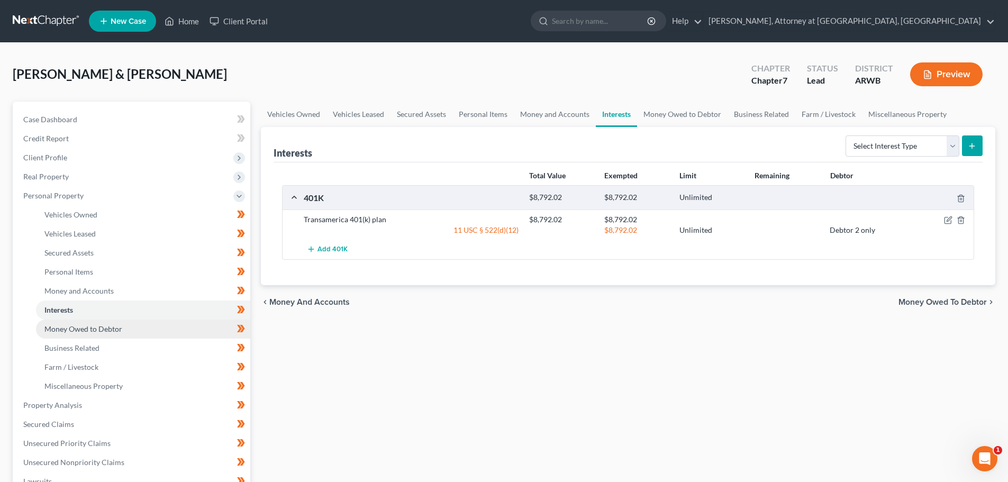
click at [77, 325] on span "Money Owed to Debtor" at bounding box center [83, 328] width 78 height 9
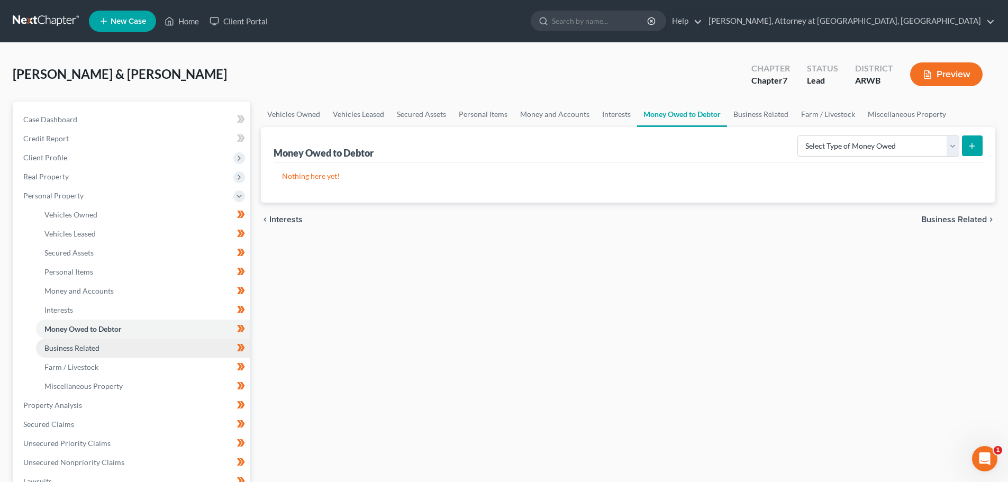
click at [62, 344] on span "Business Related" at bounding box center [71, 347] width 55 height 9
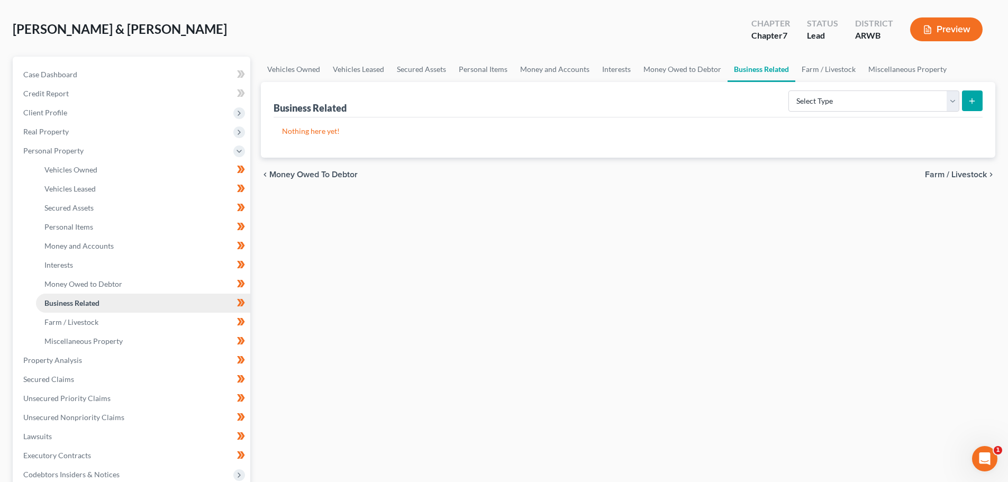
scroll to position [106, 0]
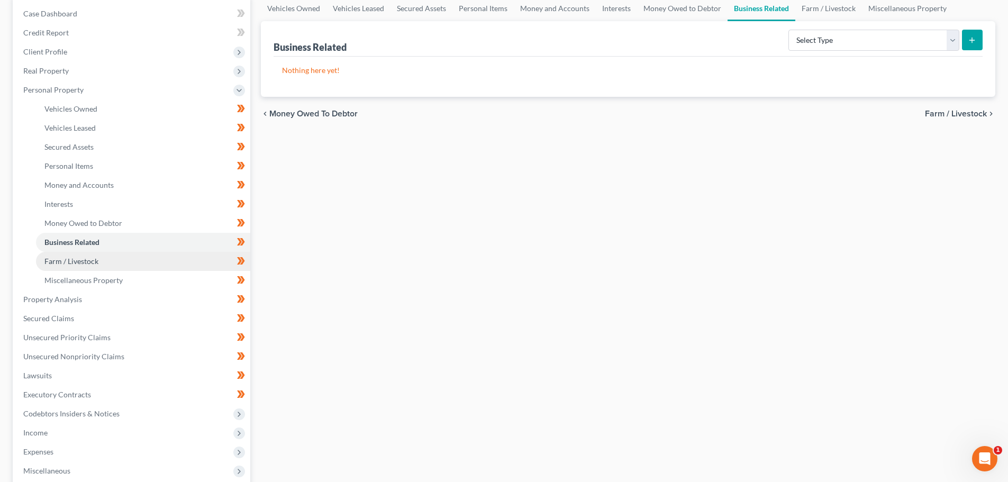
click at [65, 262] on span "Farm / Livestock" at bounding box center [71, 261] width 54 height 9
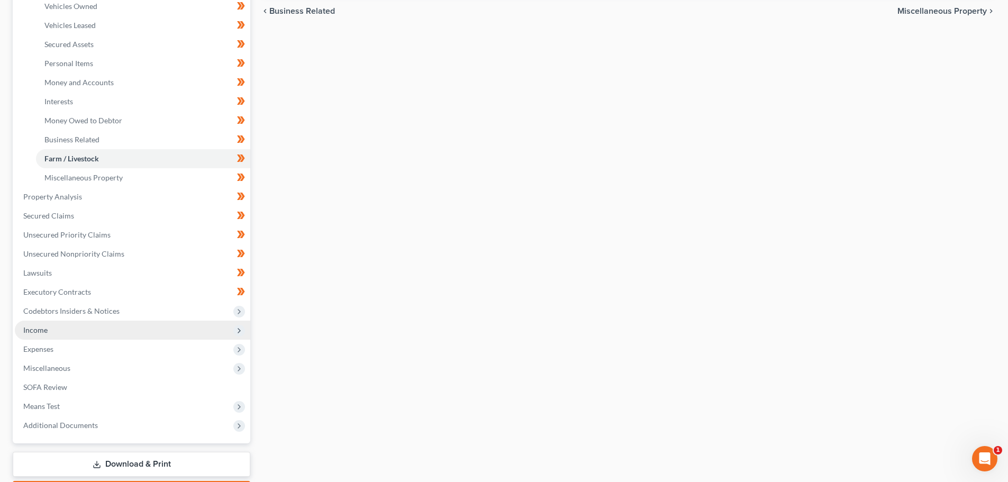
scroll to position [212, 0]
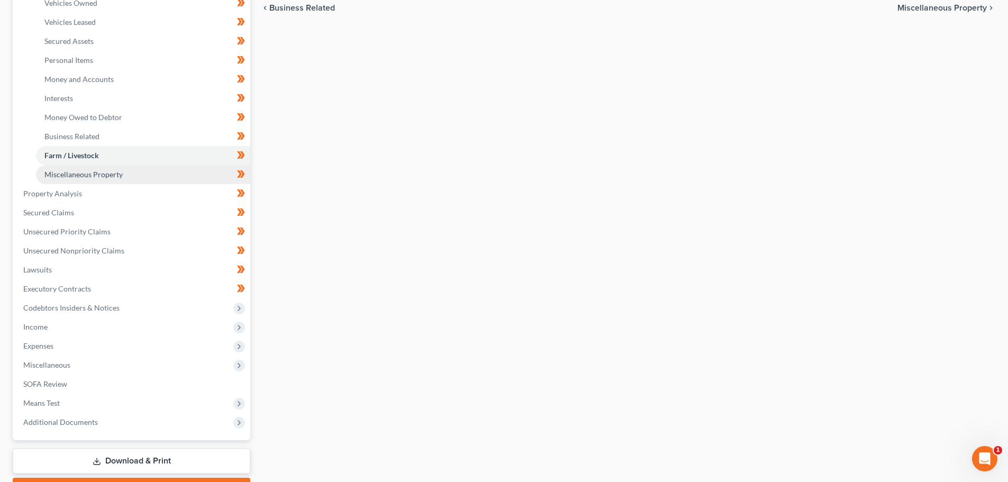
click at [70, 176] on span "Miscellaneous Property" at bounding box center [83, 174] width 78 height 9
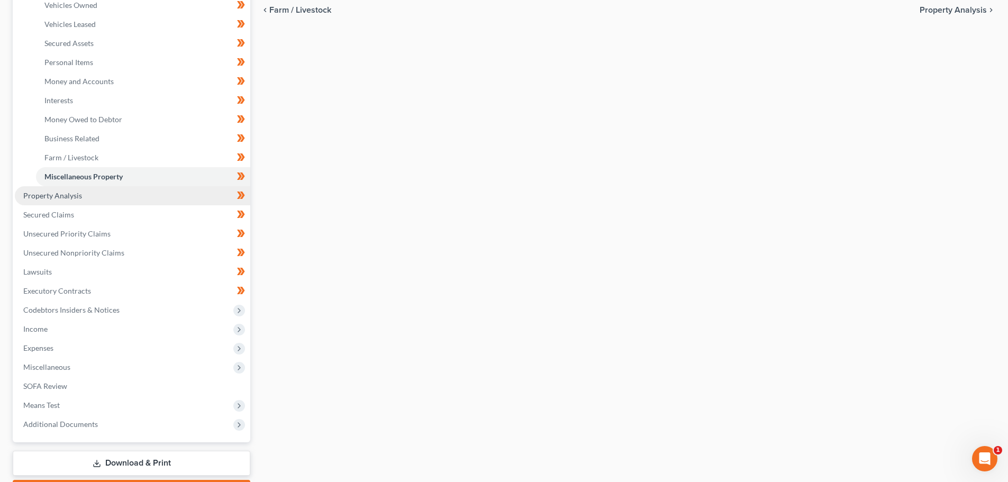
scroll to position [212, 0]
click at [49, 191] on span "Property Analysis" at bounding box center [52, 193] width 59 height 9
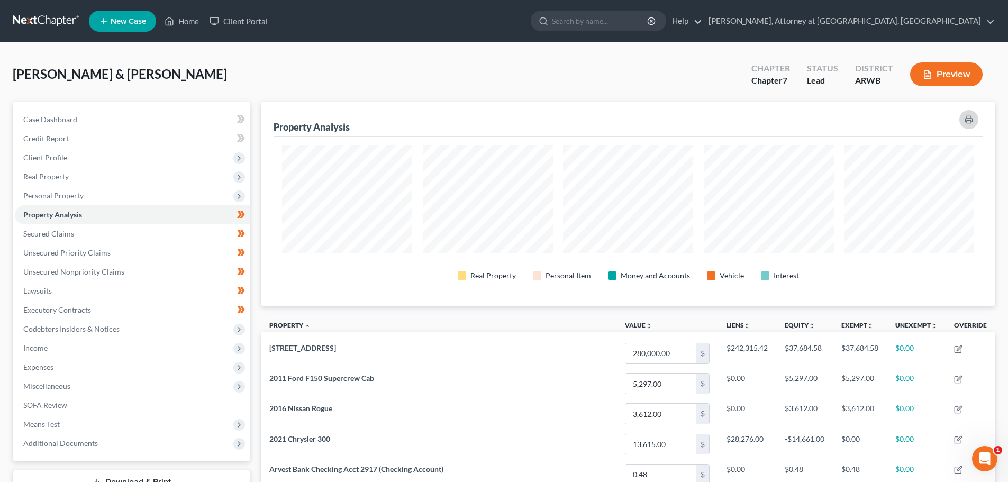
click at [968, 118] on icon "button" at bounding box center [969, 119] width 8 height 8
click at [35, 229] on span "Secured Claims" at bounding box center [48, 233] width 51 height 9
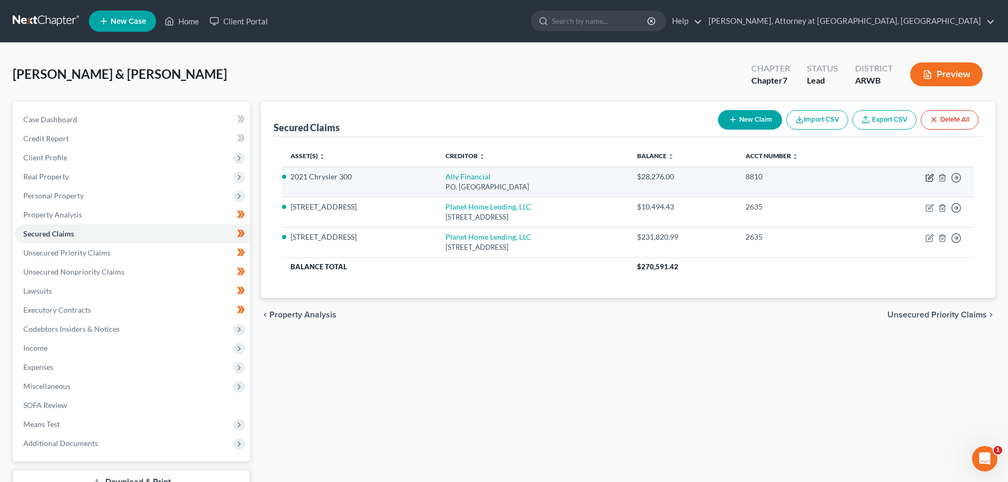
click at [932, 177] on icon "button" at bounding box center [930, 178] width 8 height 8
select select "24"
select select "2"
select select "0"
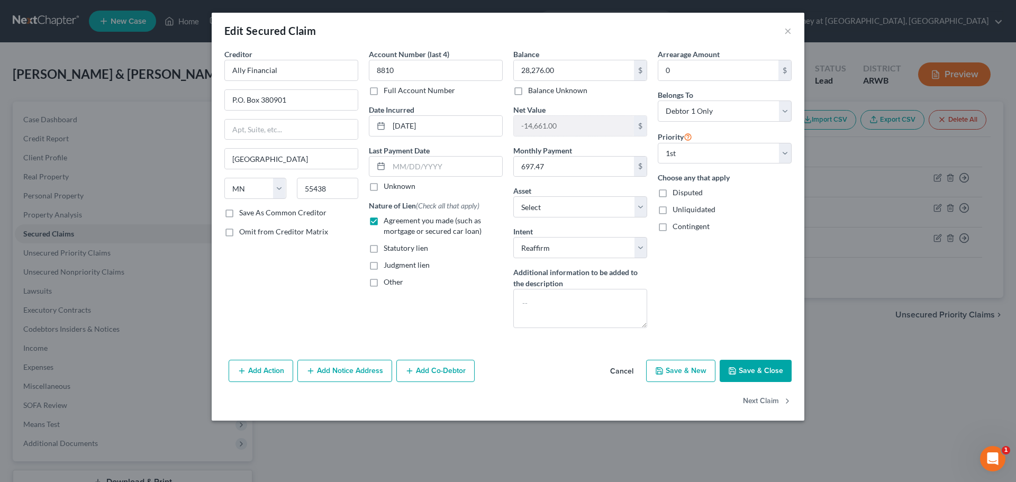
click at [748, 366] on button "Save & Close" at bounding box center [756, 371] width 72 height 22
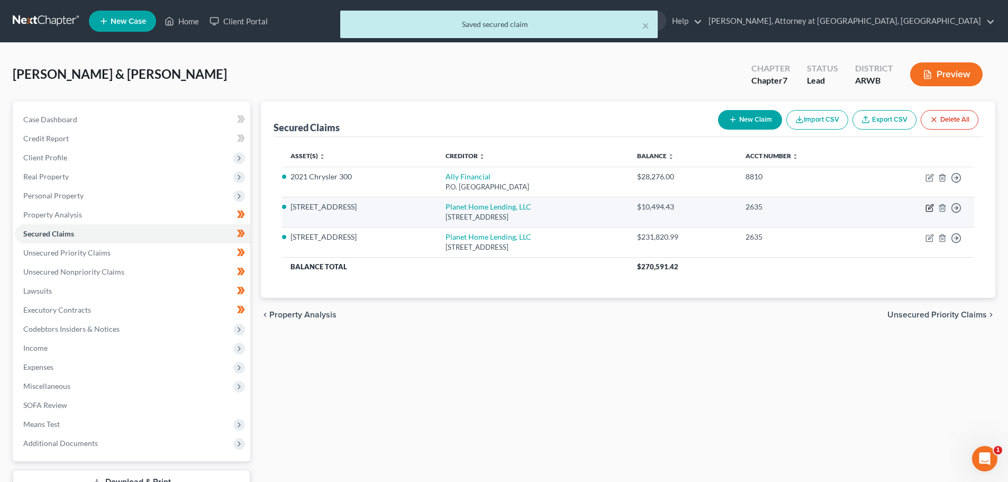
click at [928, 206] on icon "button" at bounding box center [930, 208] width 8 height 8
select select "6"
select select "2"
select select "0"
